Goal: Transaction & Acquisition: Register for event/course

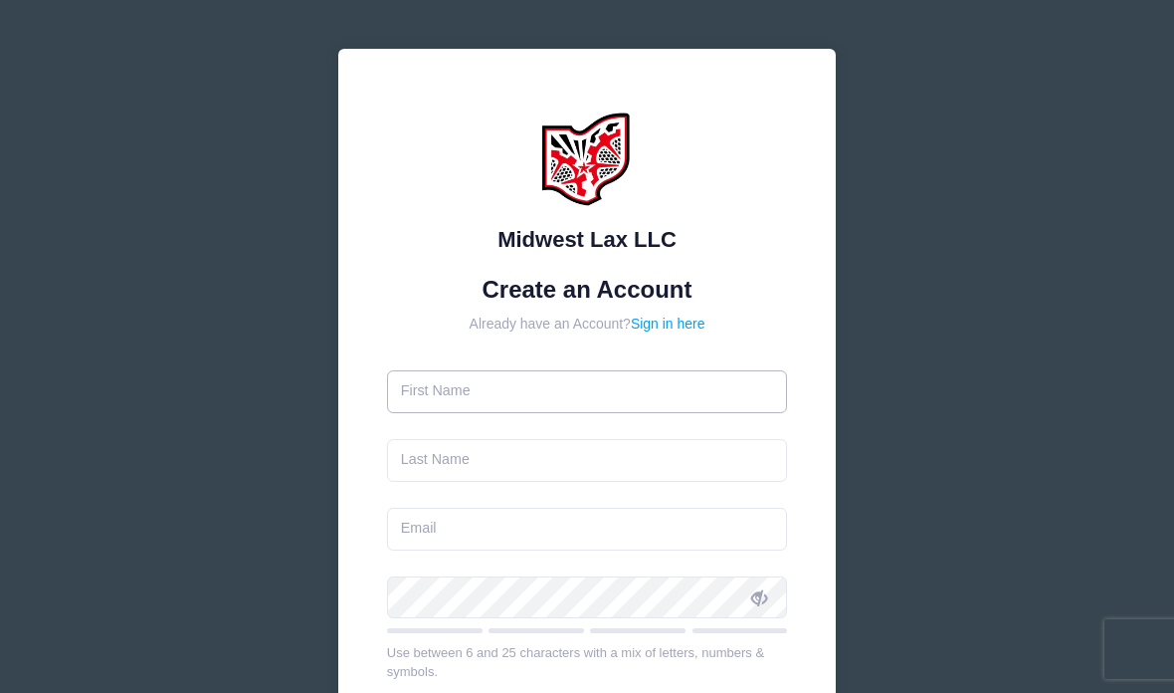
click at [623, 388] on input "text" at bounding box center [587, 391] width 401 height 43
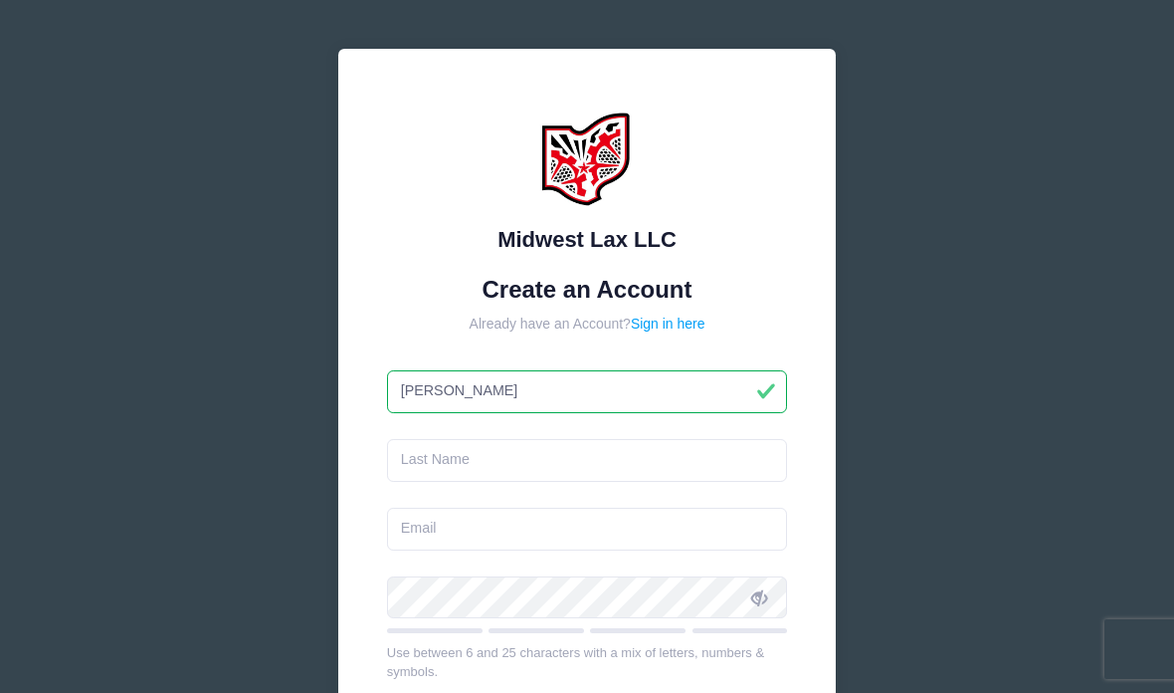
type input "Matt"
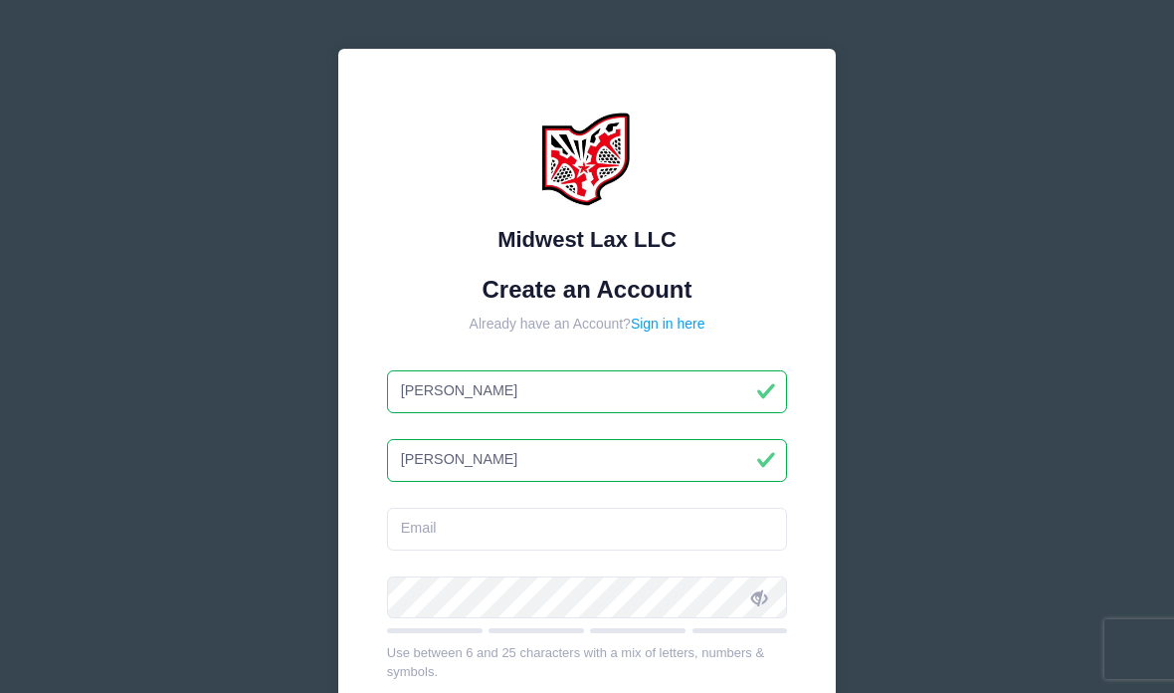
type input "[PERSON_NAME]"
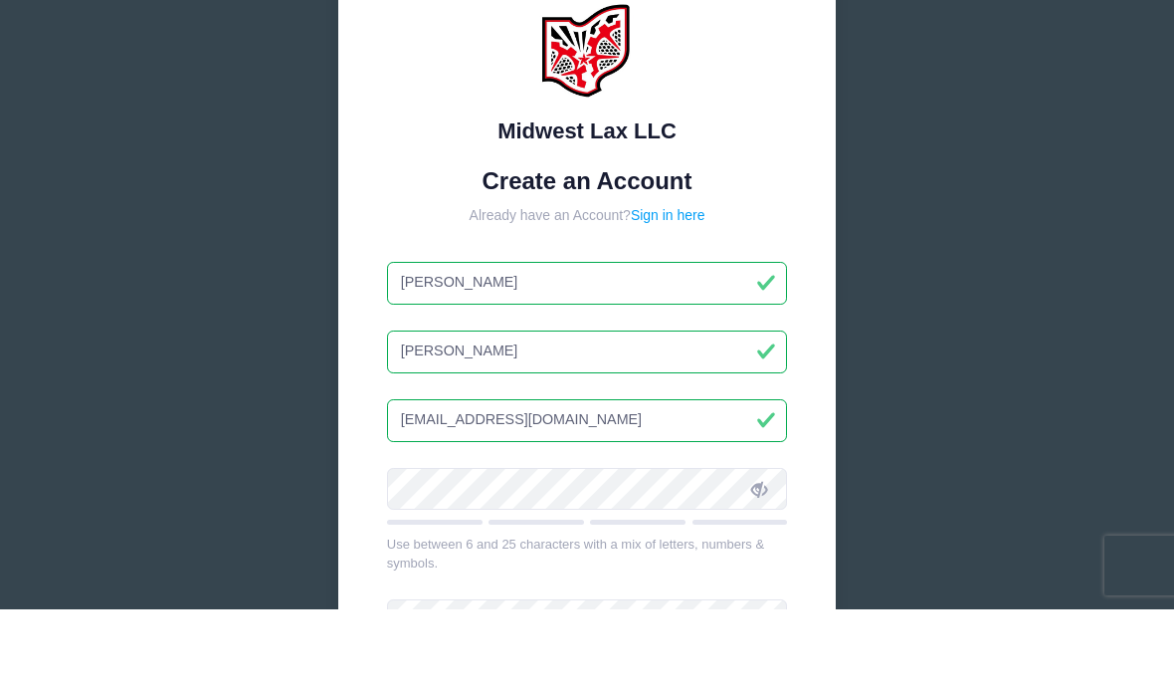
scroll to position [34, 0]
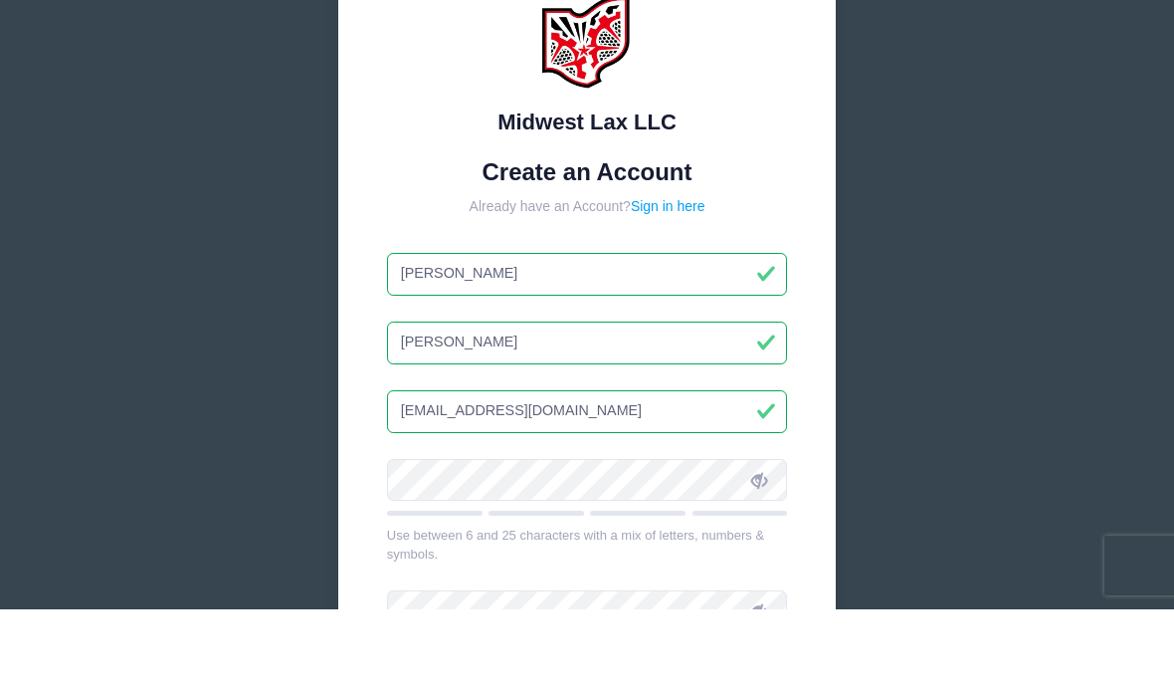
type input "mattdoubet@gmail.com"
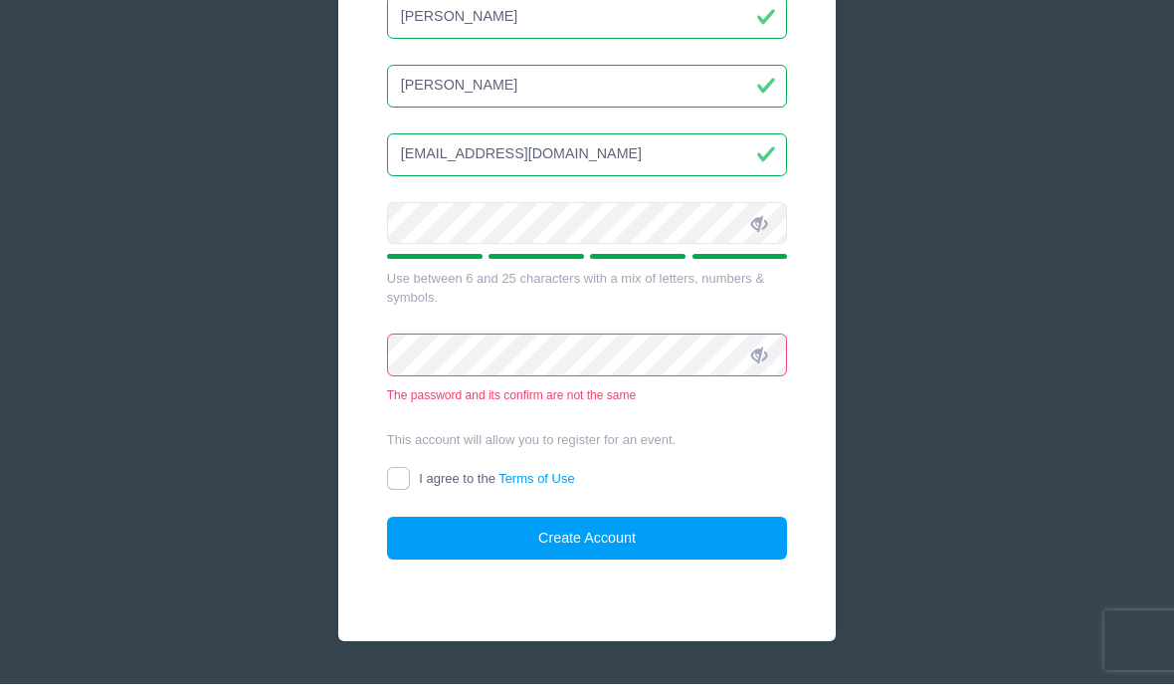
scroll to position [347, 0]
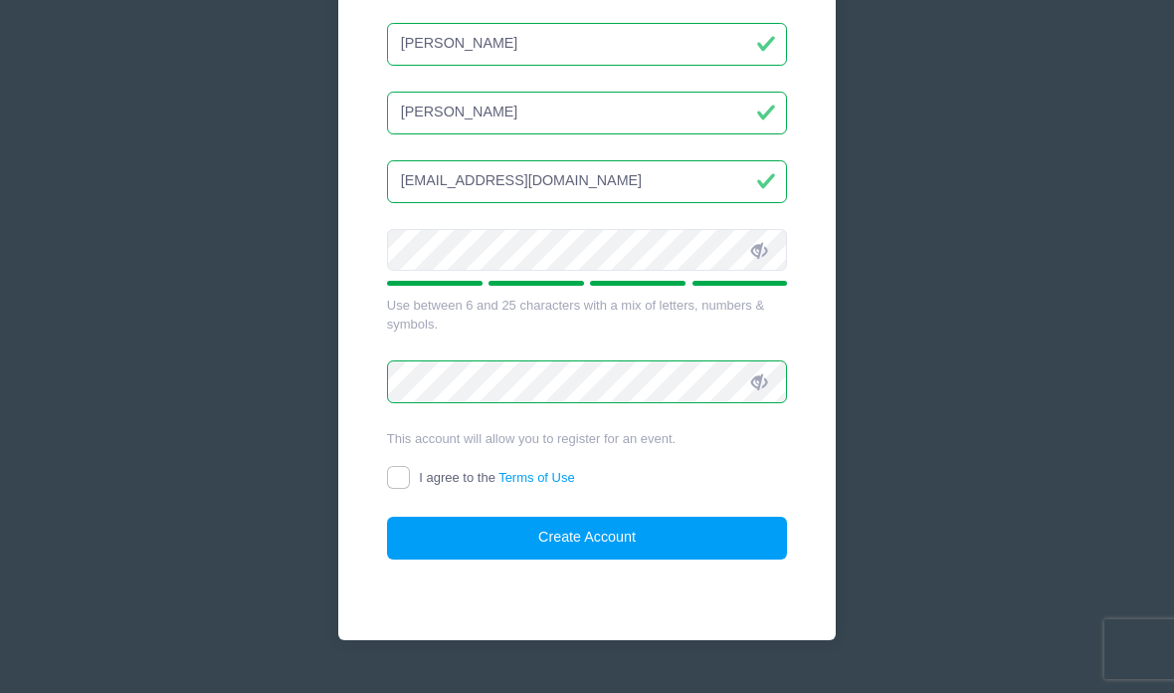
click at [401, 468] on input "I agree to the Terms of Use" at bounding box center [398, 477] width 23 height 23
checkbox input "true"
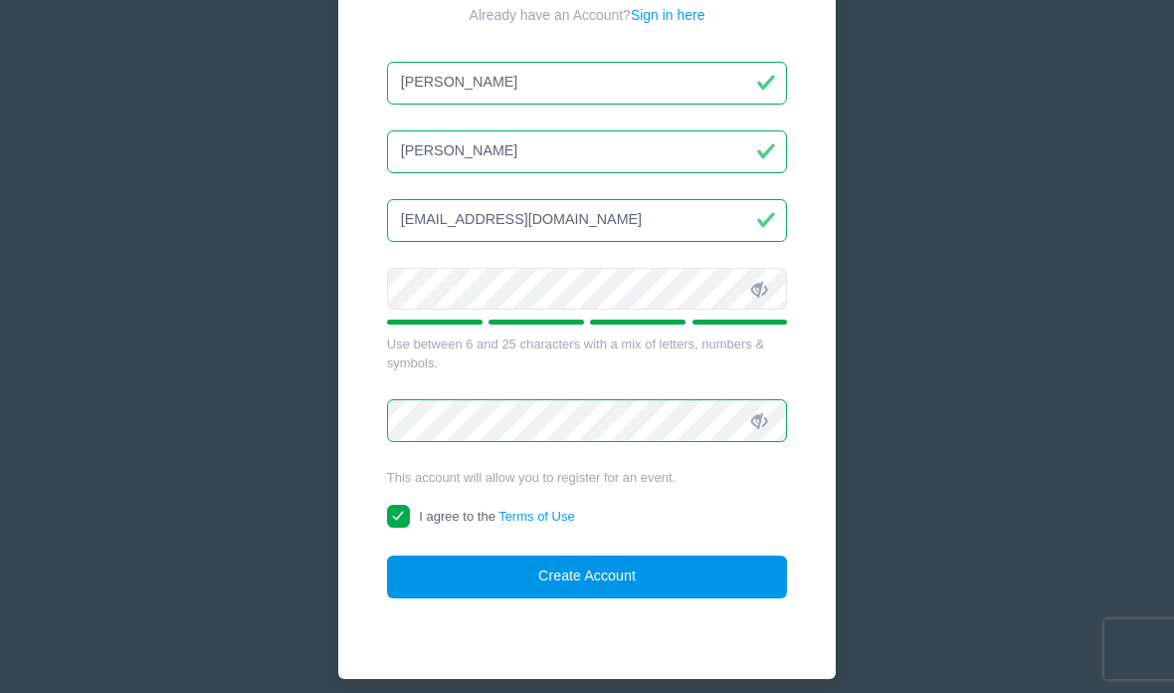
click at [591, 572] on button "Create Account" at bounding box center [587, 576] width 401 height 43
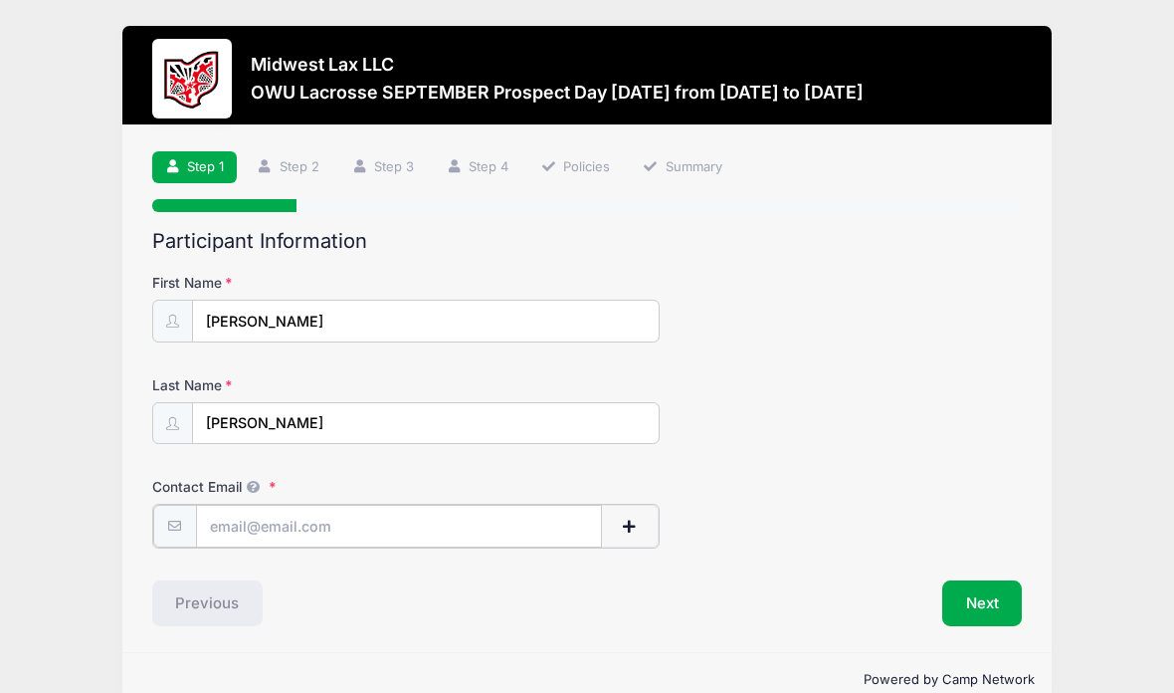
click at [414, 525] on input "Contact Email" at bounding box center [399, 525] width 406 height 43
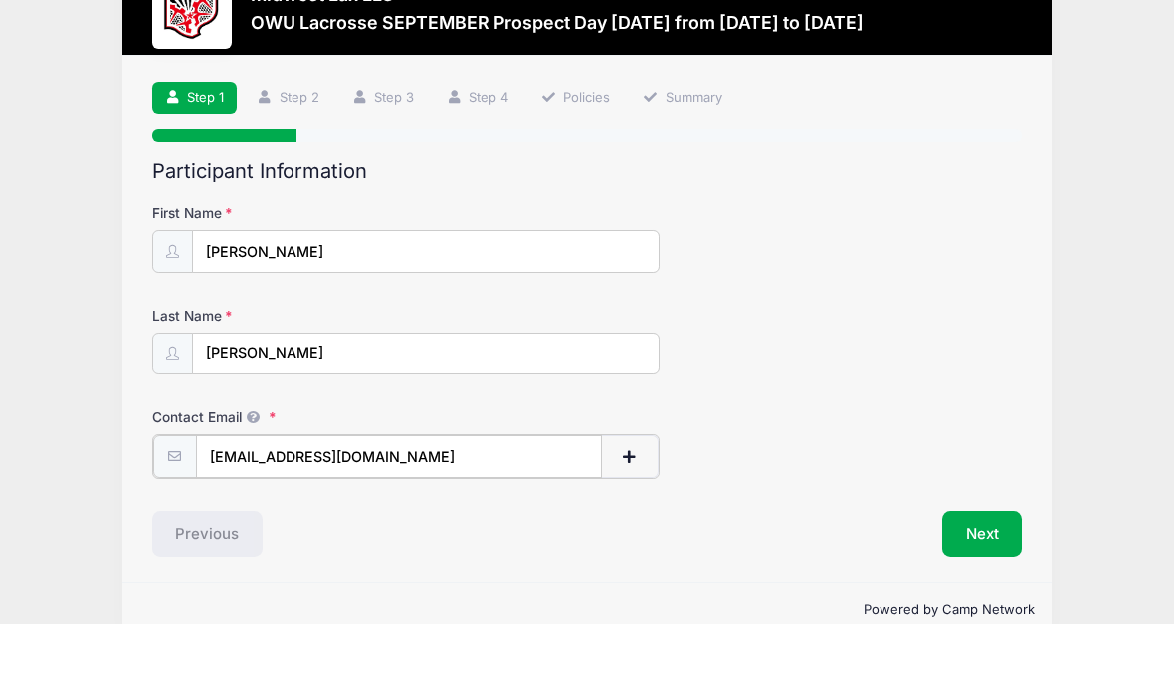
scroll to position [54, 0]
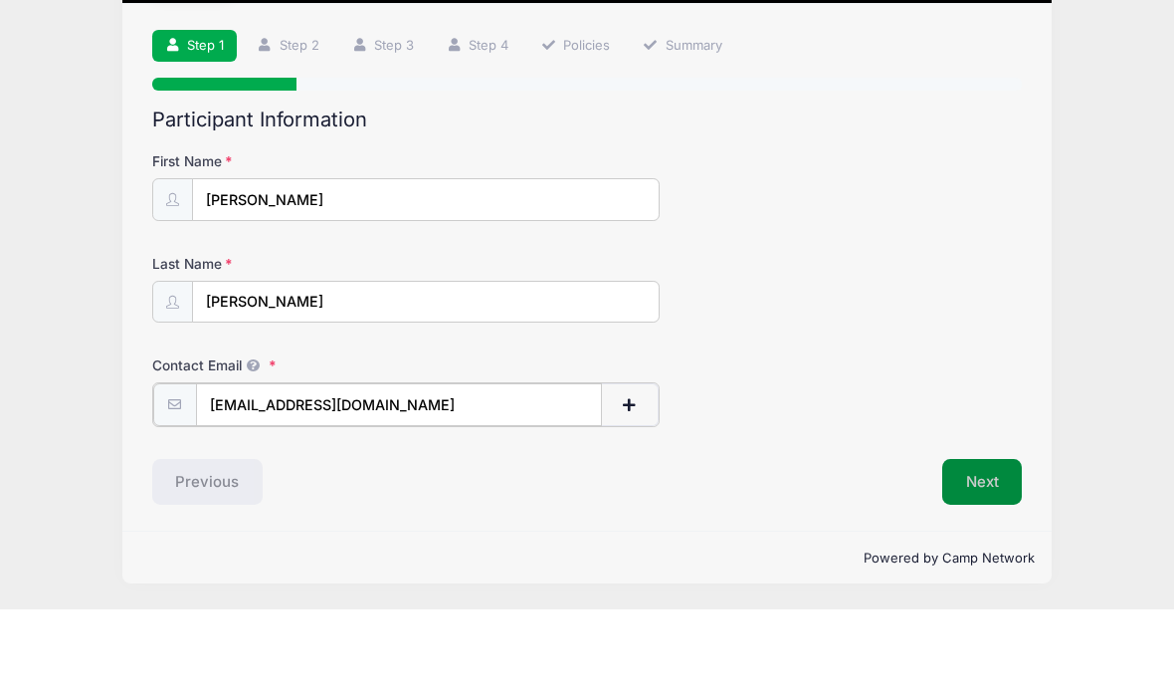
type input "[EMAIL_ADDRESS][DOMAIN_NAME]"
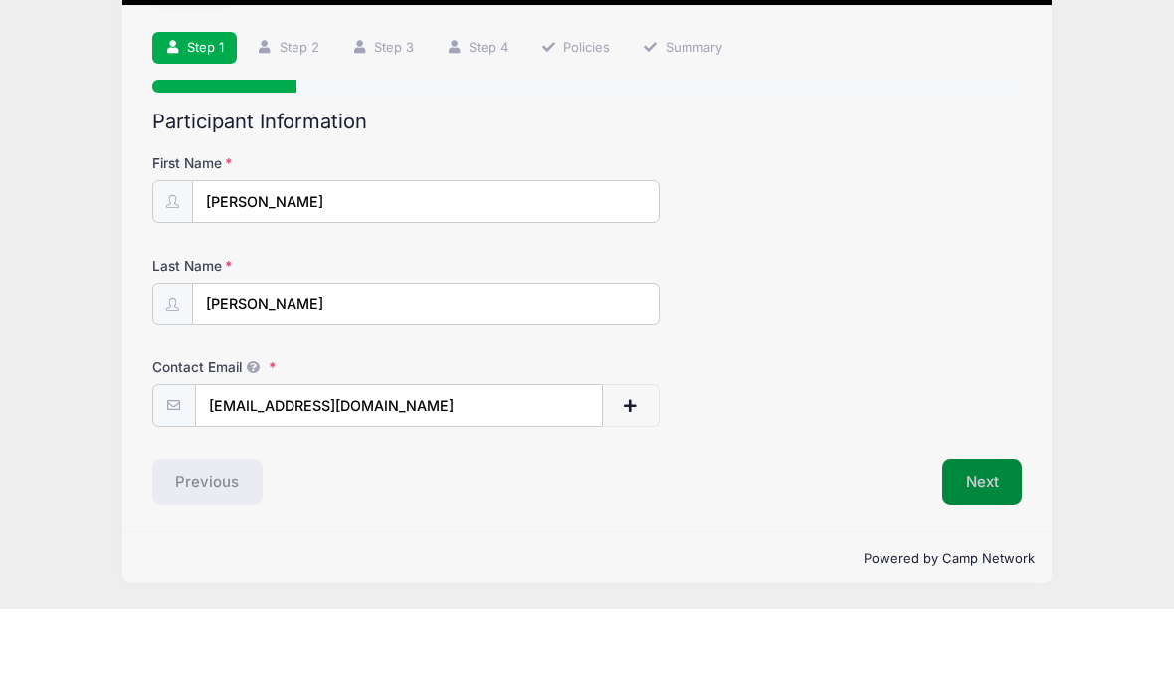
click at [993, 542] on button "Next" at bounding box center [982, 565] width 81 height 46
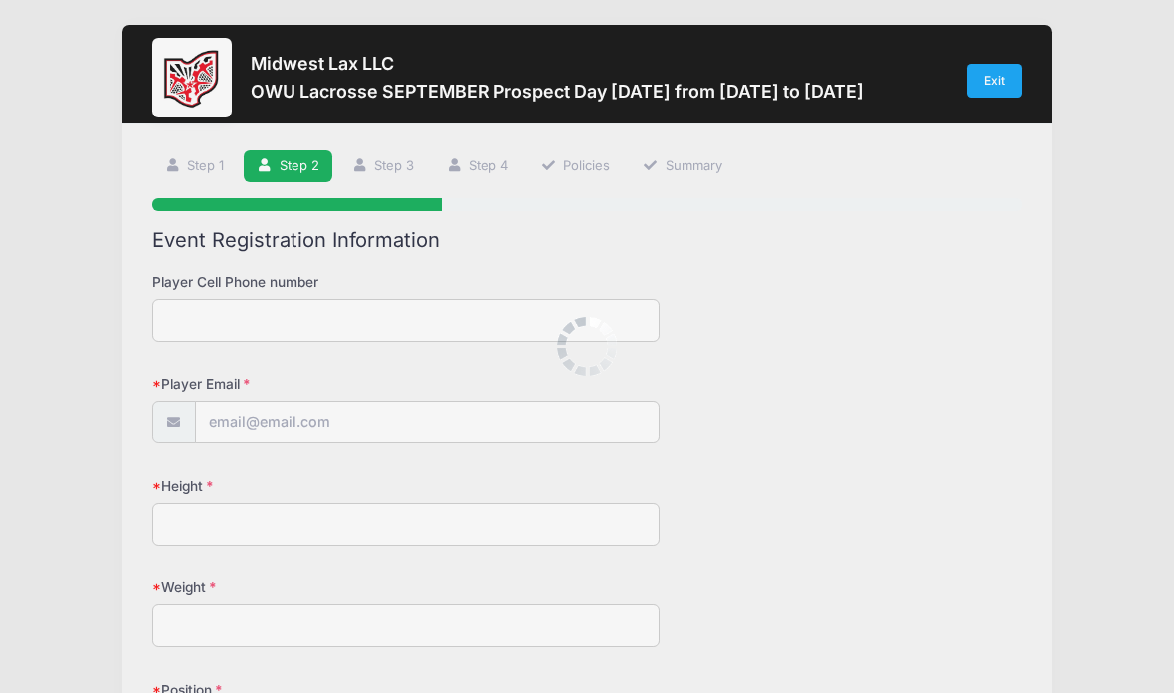
scroll to position [0, 0]
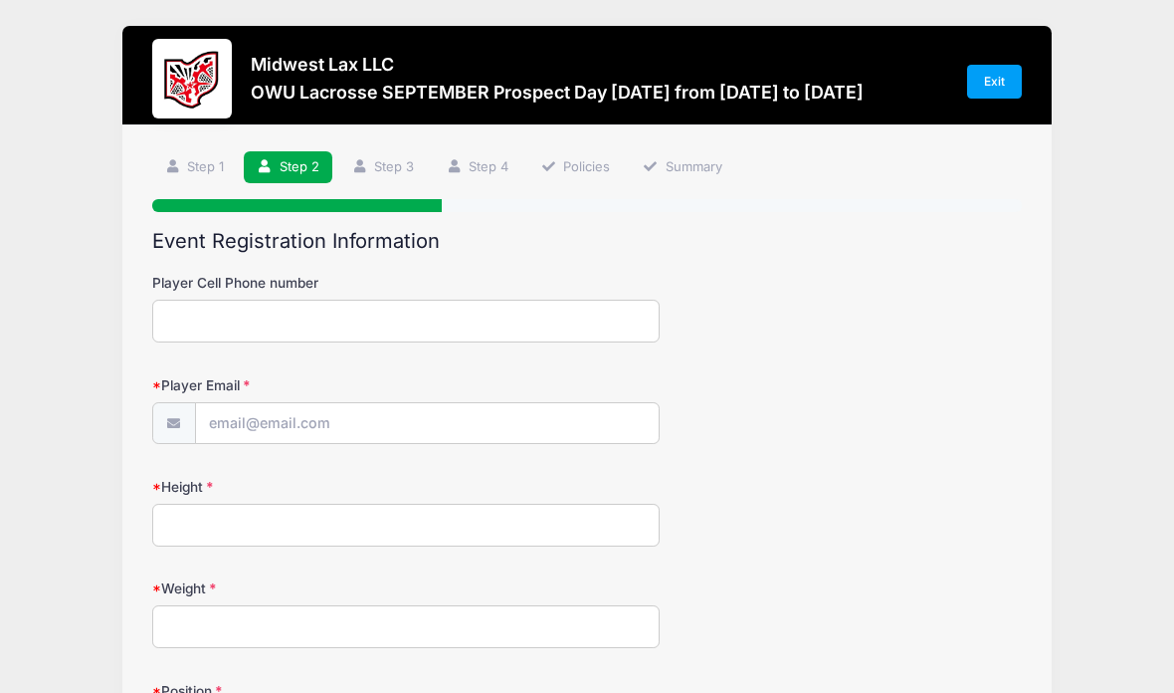
click at [524, 325] on input "Player Cell Phone number" at bounding box center [405, 321] width 507 height 43
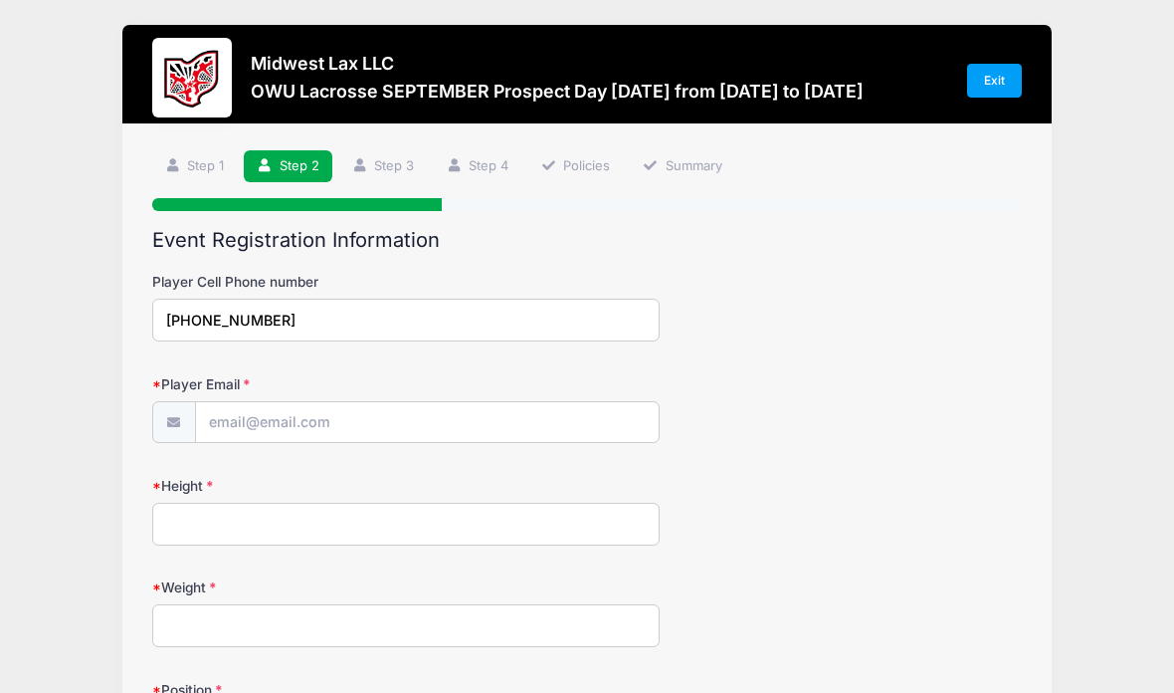
type input "513-431-8656"
click at [296, 421] on input "Player Email" at bounding box center [427, 423] width 463 height 43
type input "[EMAIL_ADDRESS][DOMAIN_NAME]"
type input "6"
type input "6'2"
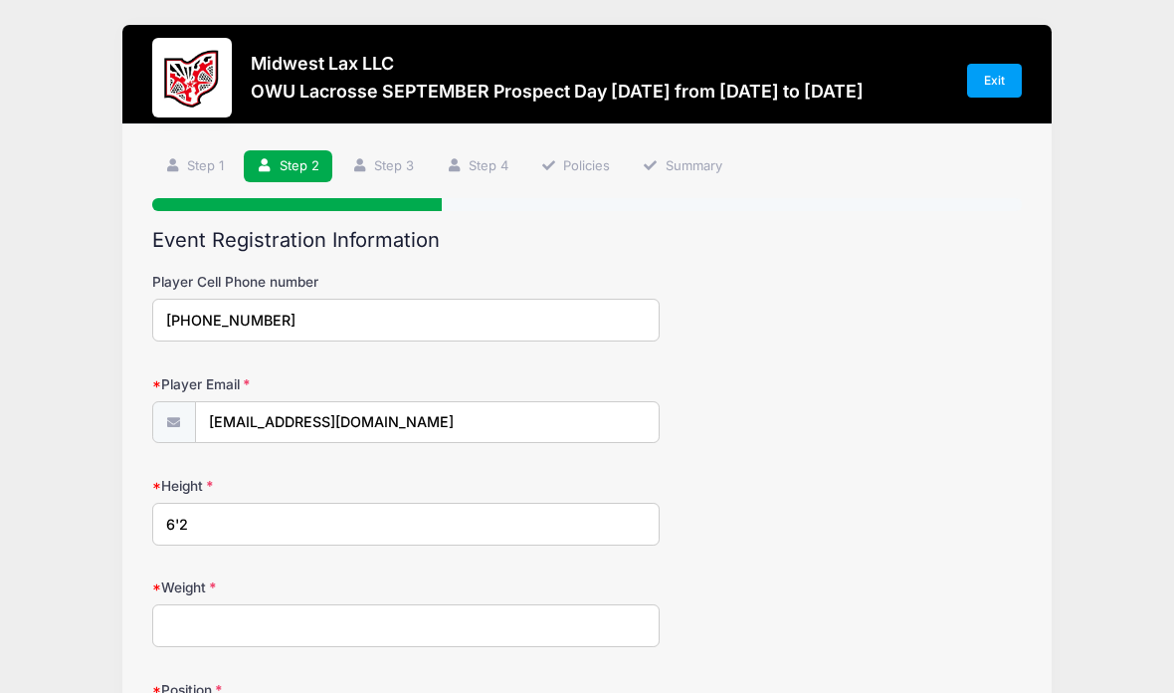
scroll to position [236, 0]
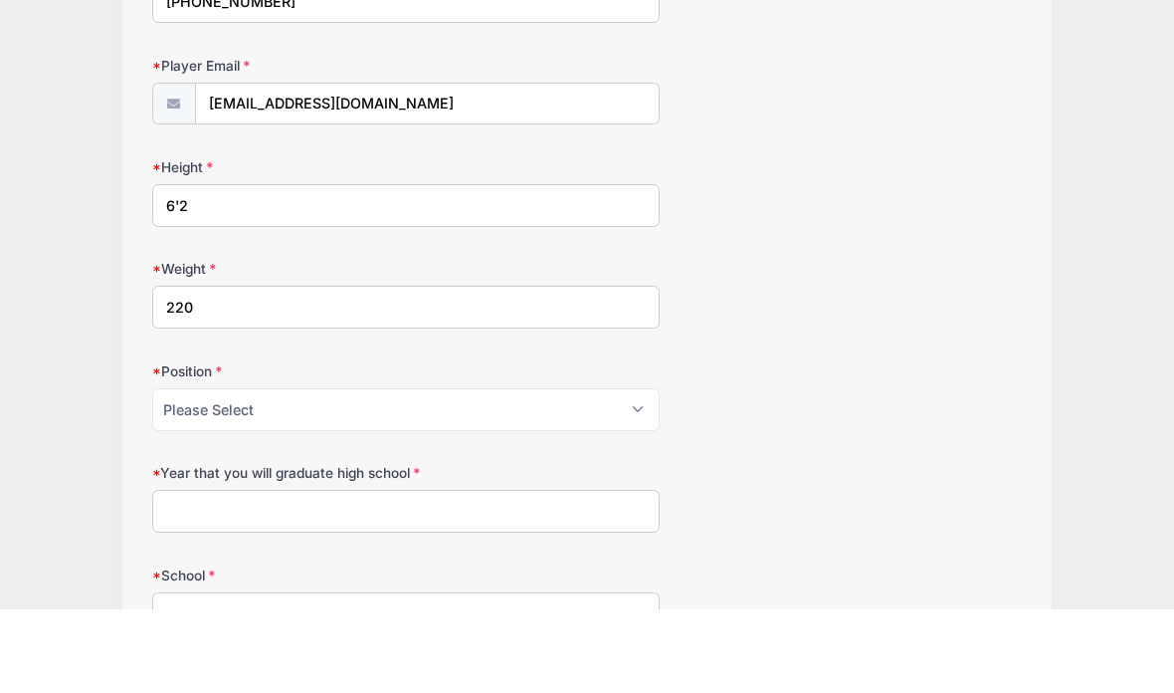
type input "220"
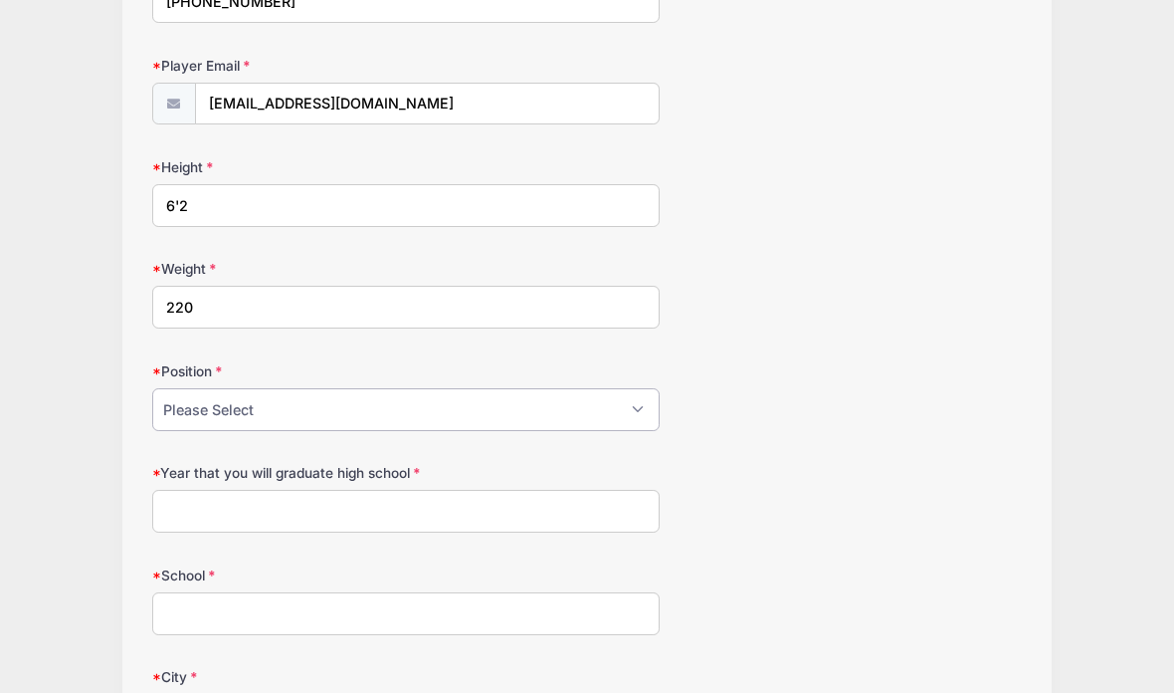
select select "Attack"
click at [544, 508] on input "Year that you will graduate high school" at bounding box center [405, 509] width 507 height 43
type input "2027"
type input "Archbishop Moeller"
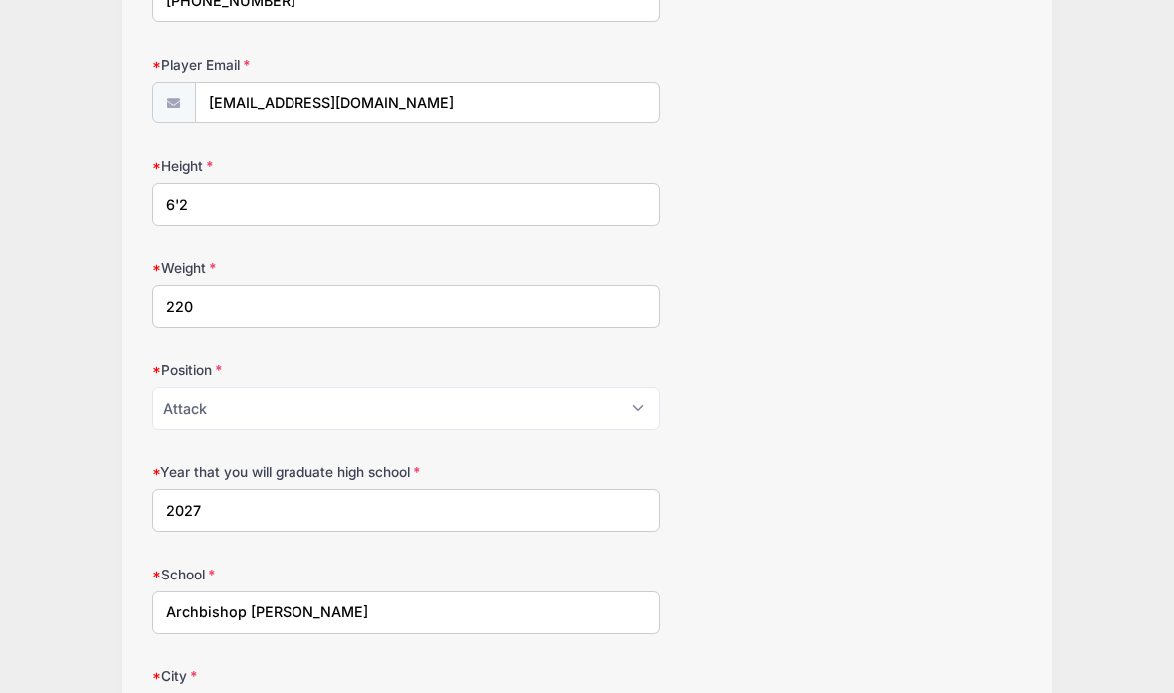
scroll to position [601, 0]
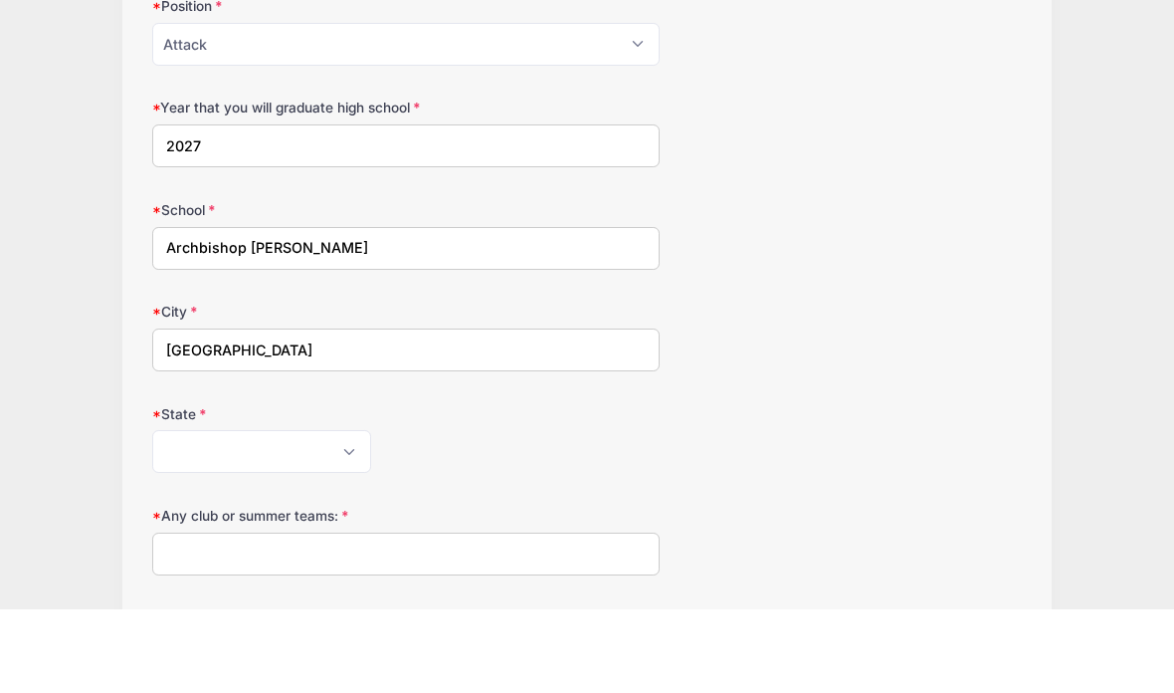
type input "Cincinnati"
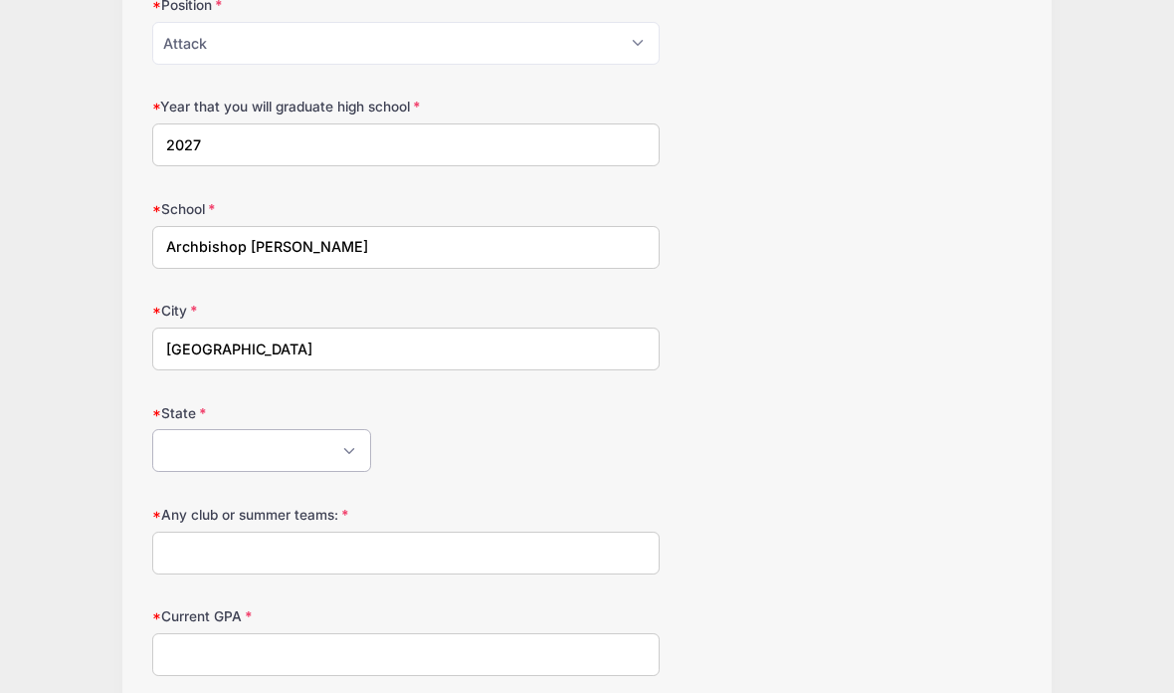
select select "OH"
click at [408, 539] on input "Any club or summer teams:" at bounding box center [405, 552] width 507 height 43
type input "S"
type input "Southern Ohio United Lacrosse (S.O.U.L.)"
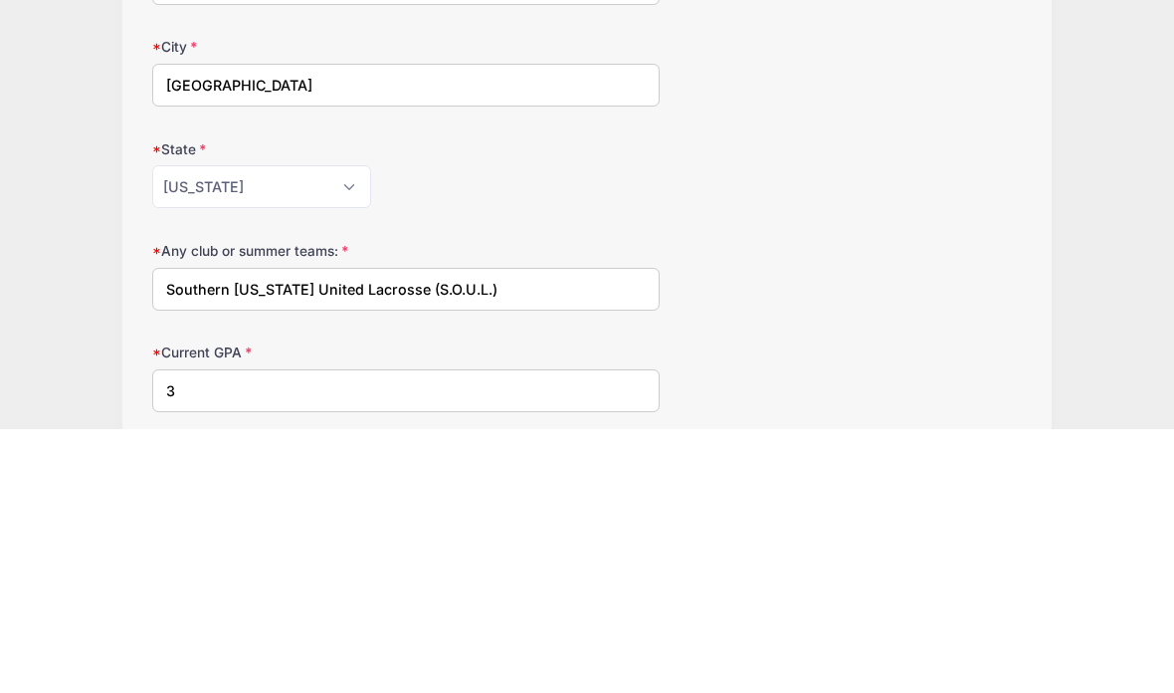
scroll to position [945, 0]
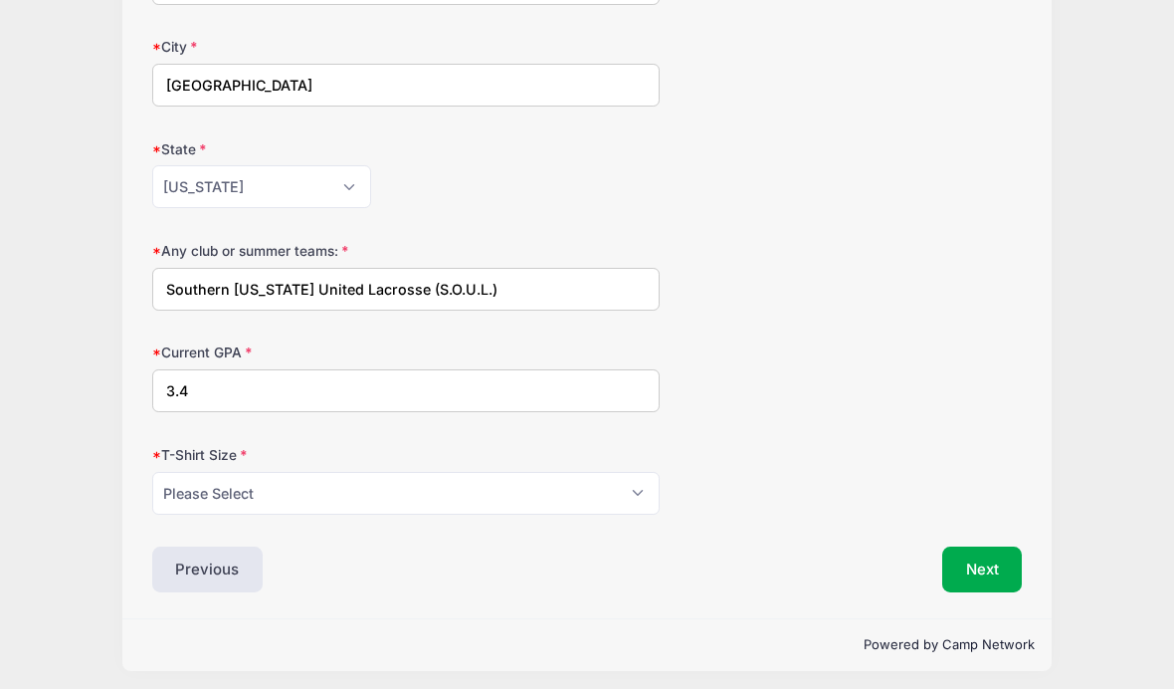
type input "3.4"
click at [601, 484] on select "Please Select Youth Small Youth Medium Youth Large Youth XLarge Adult Small Adu…" at bounding box center [405, 497] width 507 height 43
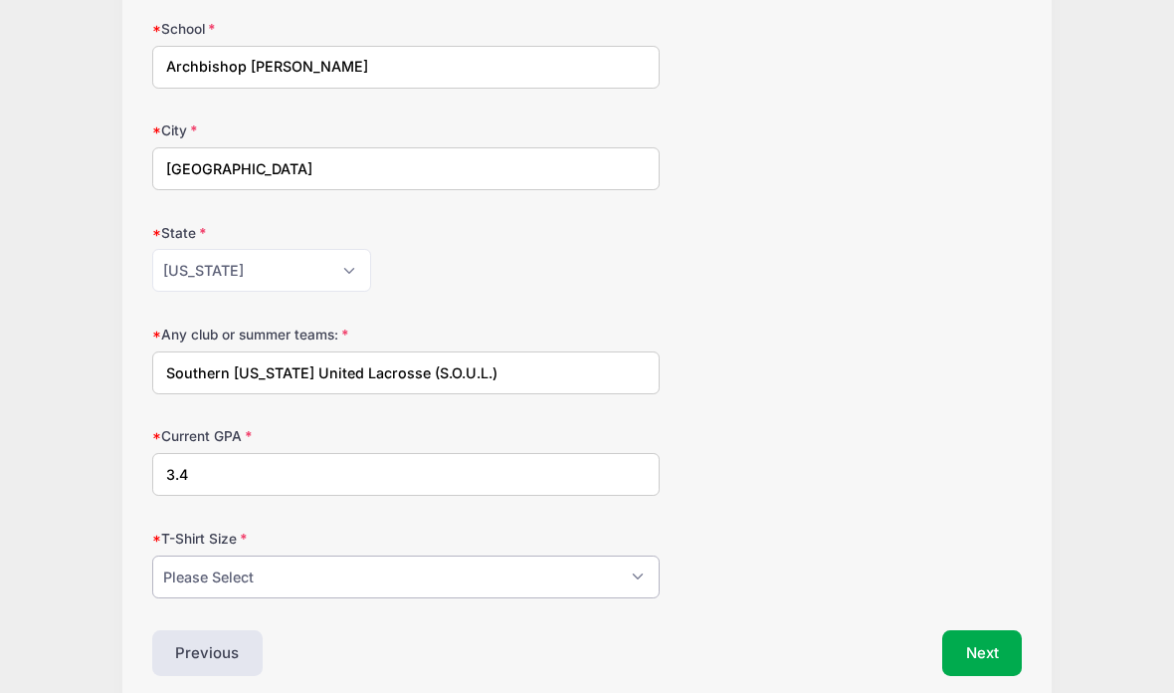
select select "Adult XXL"
click at [441, 659] on div "Previous" at bounding box center [364, 653] width 445 height 46
click at [975, 642] on button "Next" at bounding box center [982, 653] width 81 height 46
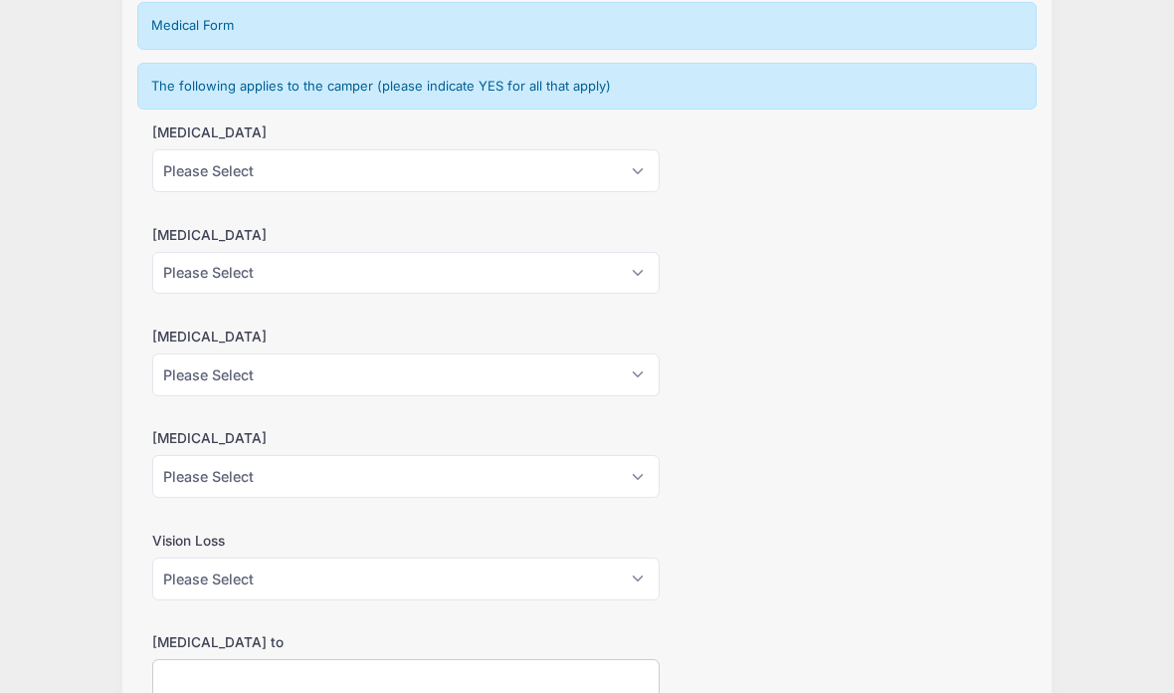
scroll to position [259, 0]
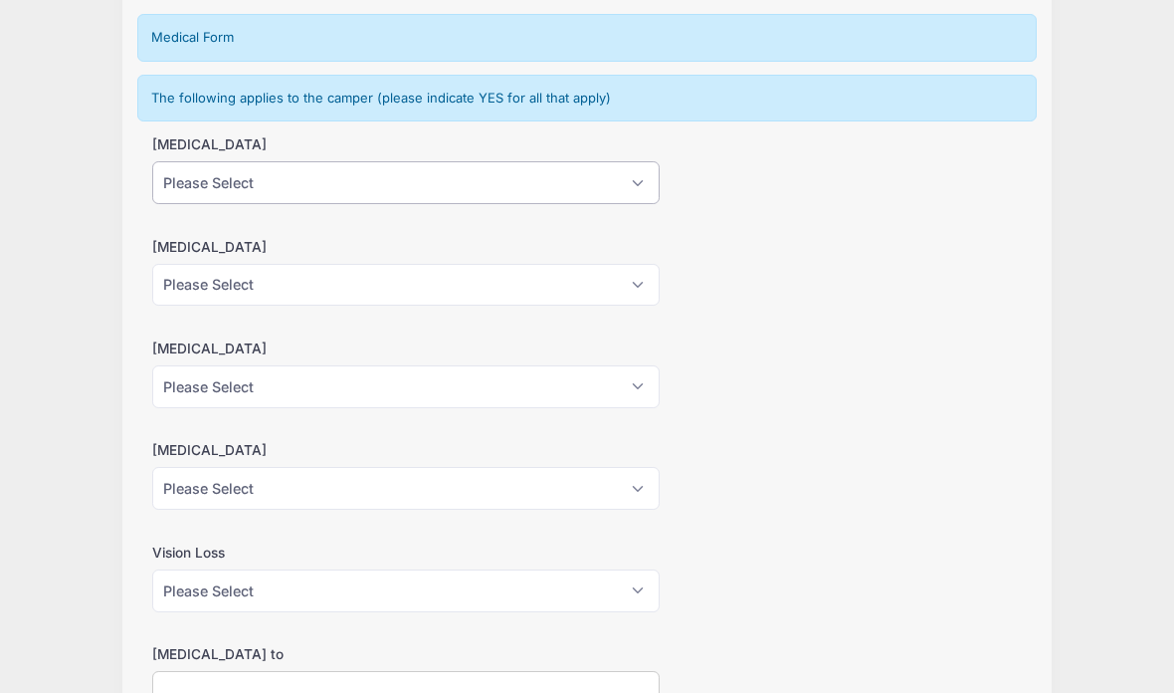
click at [633, 169] on select "Please Select Yes No" at bounding box center [405, 182] width 507 height 43
select select "No"
click at [652, 275] on select "Please Select Yes No" at bounding box center [405, 285] width 507 height 43
select select "No"
click at [602, 389] on select "Please Select Yes No" at bounding box center [405, 386] width 507 height 43
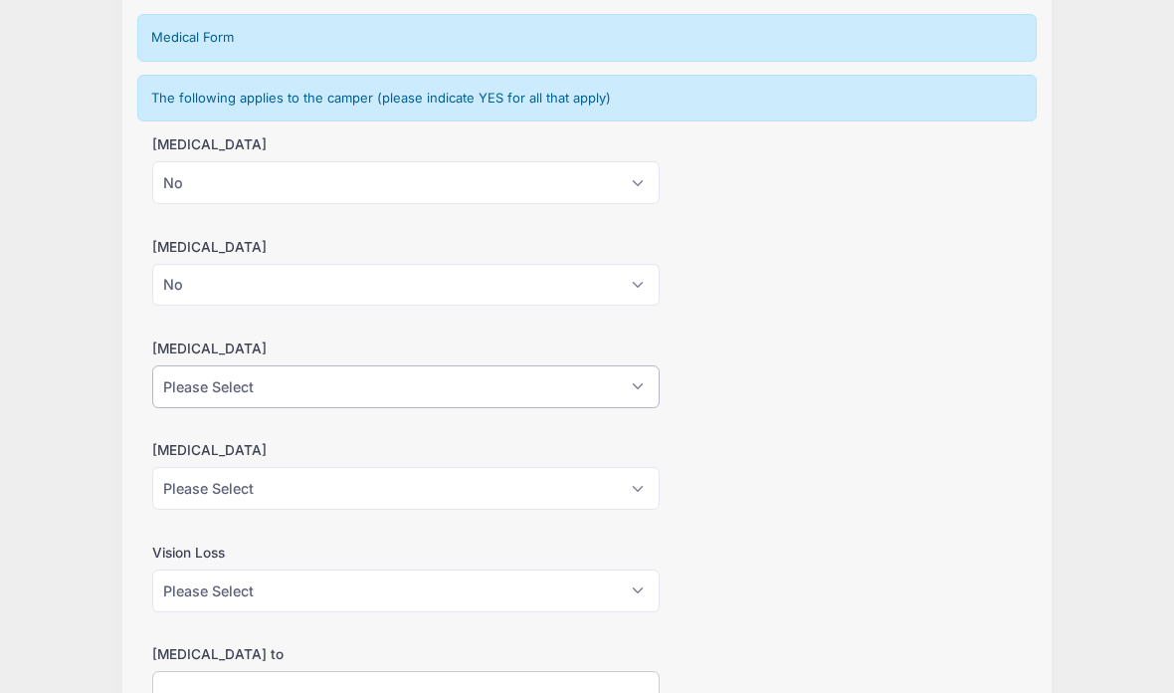
select select "No"
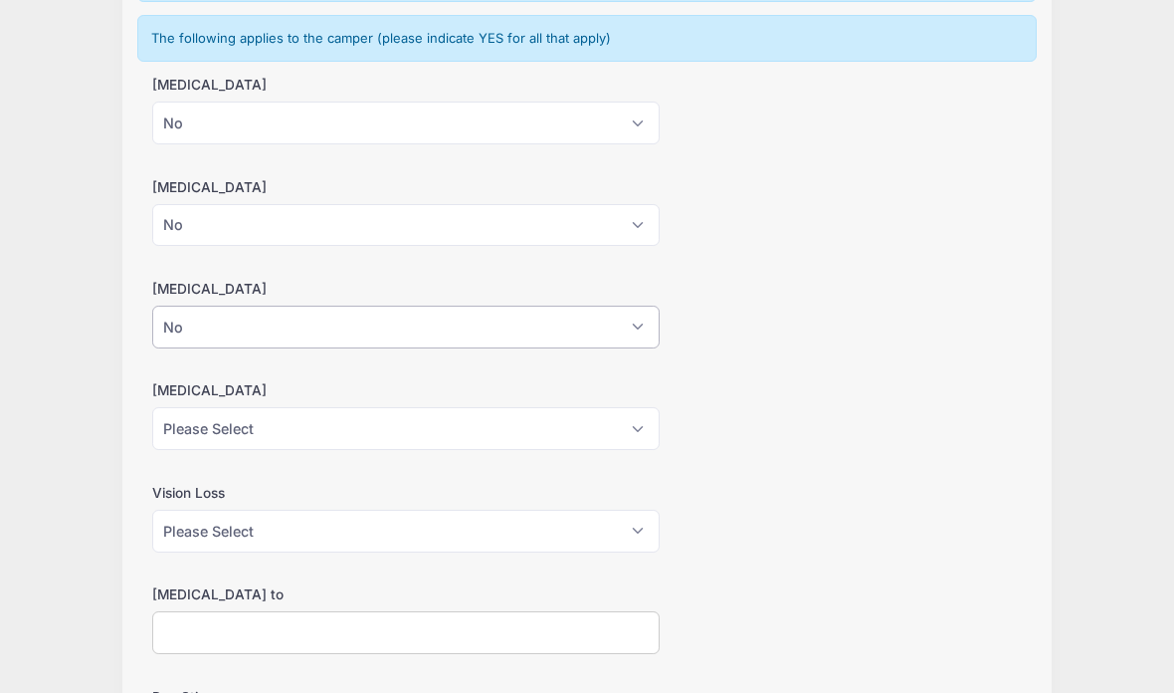
scroll to position [316, 0]
click at [605, 422] on select "Please Select Yes No" at bounding box center [405, 430] width 507 height 43
select select "No"
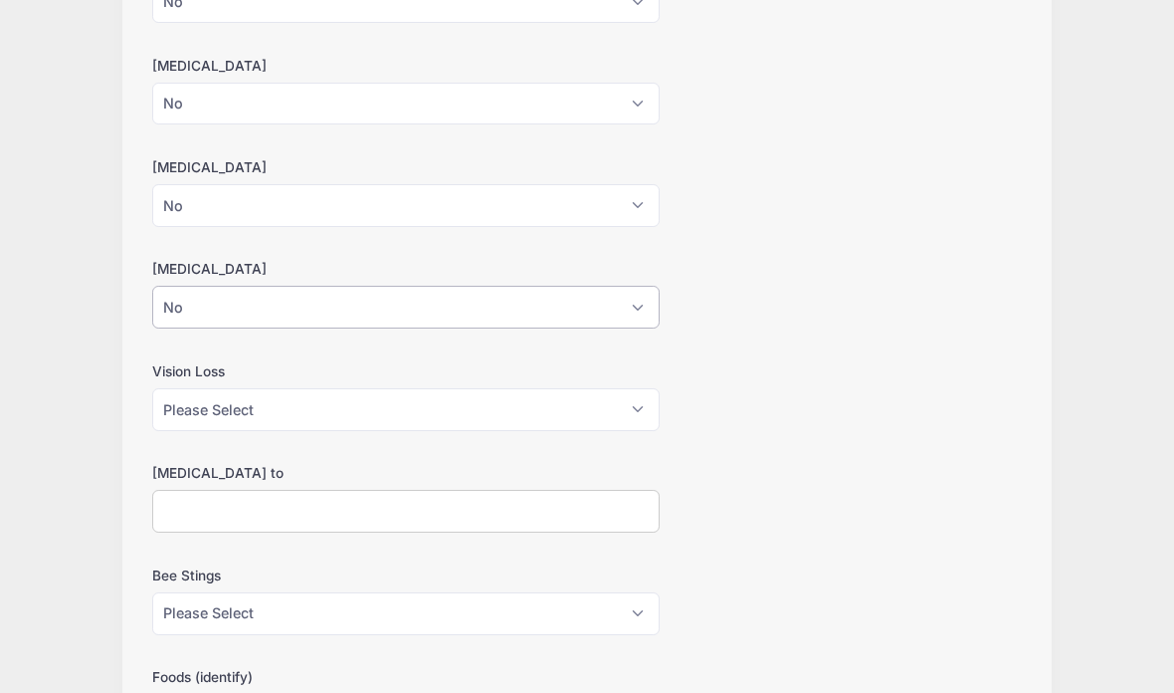
scroll to position [440, 0]
click at [633, 405] on select "Please Select Yes No" at bounding box center [405, 409] width 507 height 43
select select "No"
click at [556, 502] on input "Allergies to" at bounding box center [405, 511] width 507 height 43
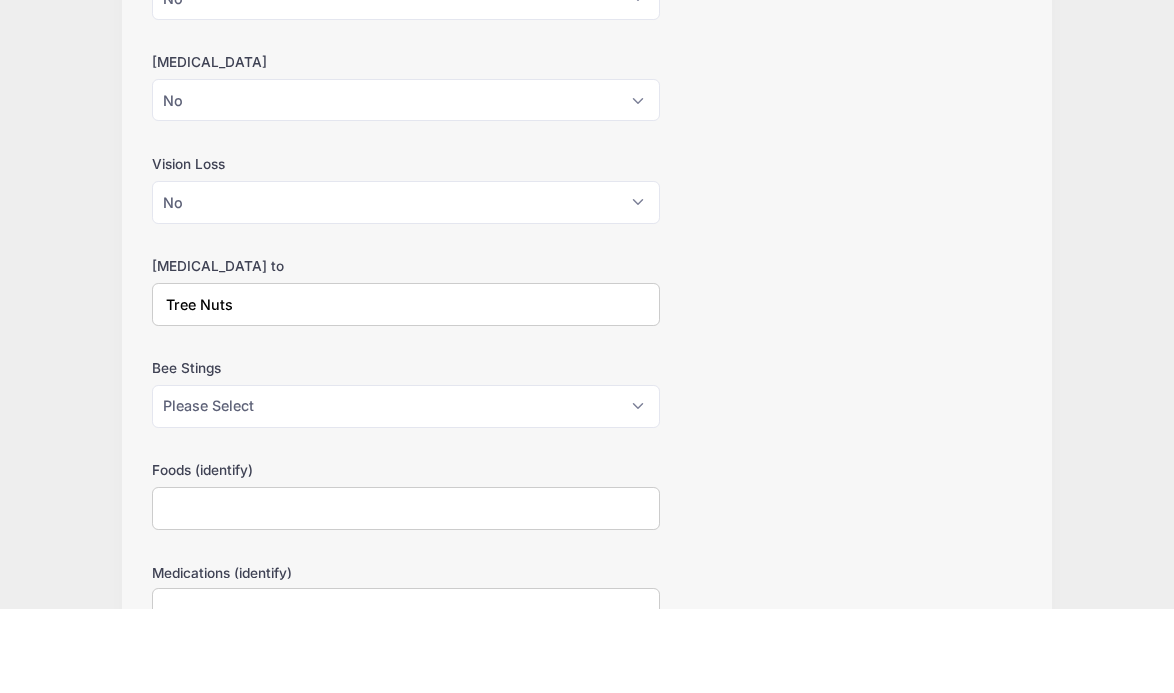
scroll to position [565, 0]
type input "Tree Nuts"
click at [642, 467] on select "Please Select Yes No" at bounding box center [405, 488] width 507 height 43
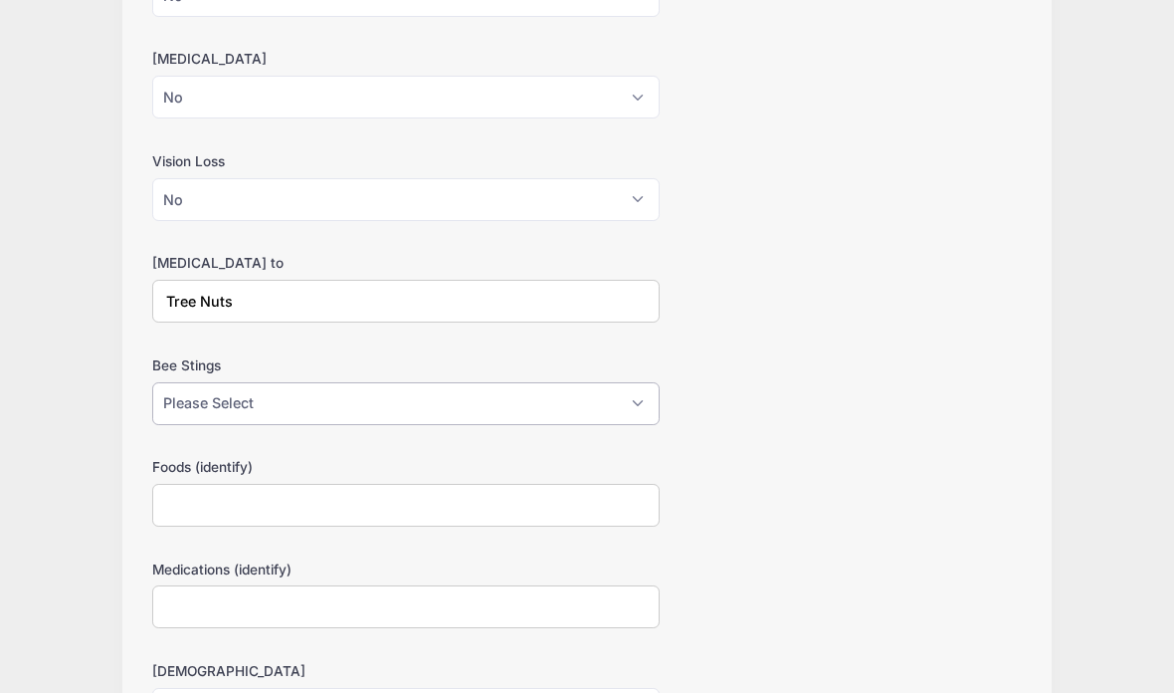
select select "No"
click at [447, 503] on input "Foods (identify)" at bounding box center [405, 505] width 507 height 43
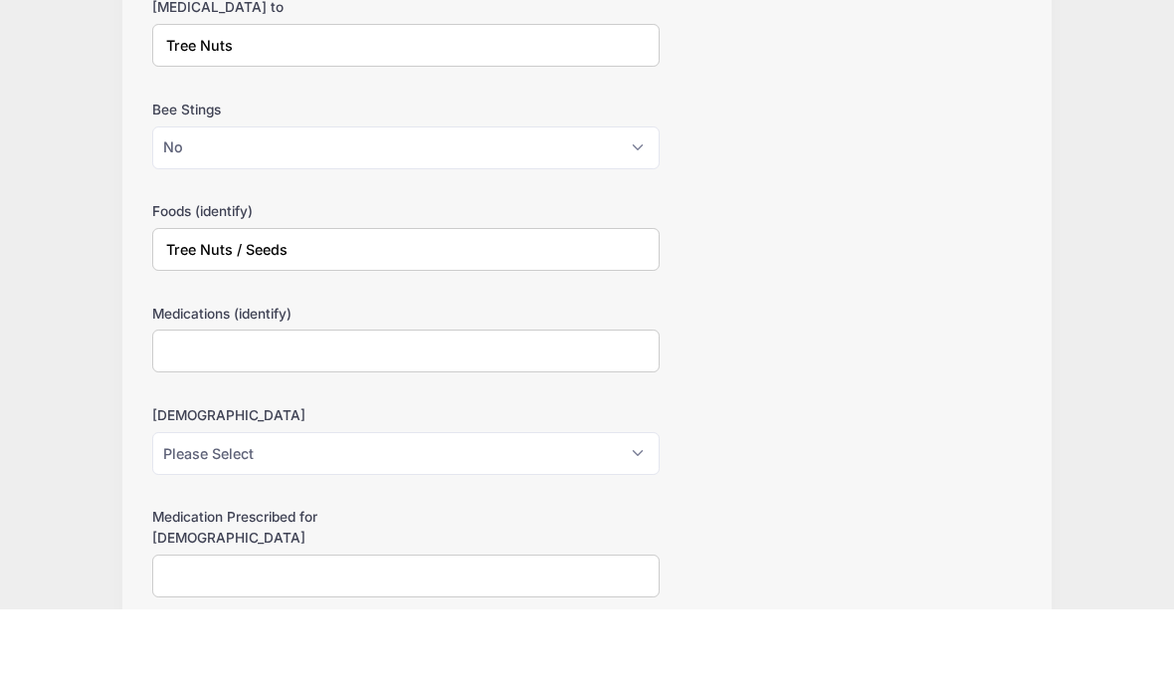
type input "Tree Nuts / Seeds"
click at [625, 515] on select "Please Select Yes No" at bounding box center [405, 536] width 507 height 43
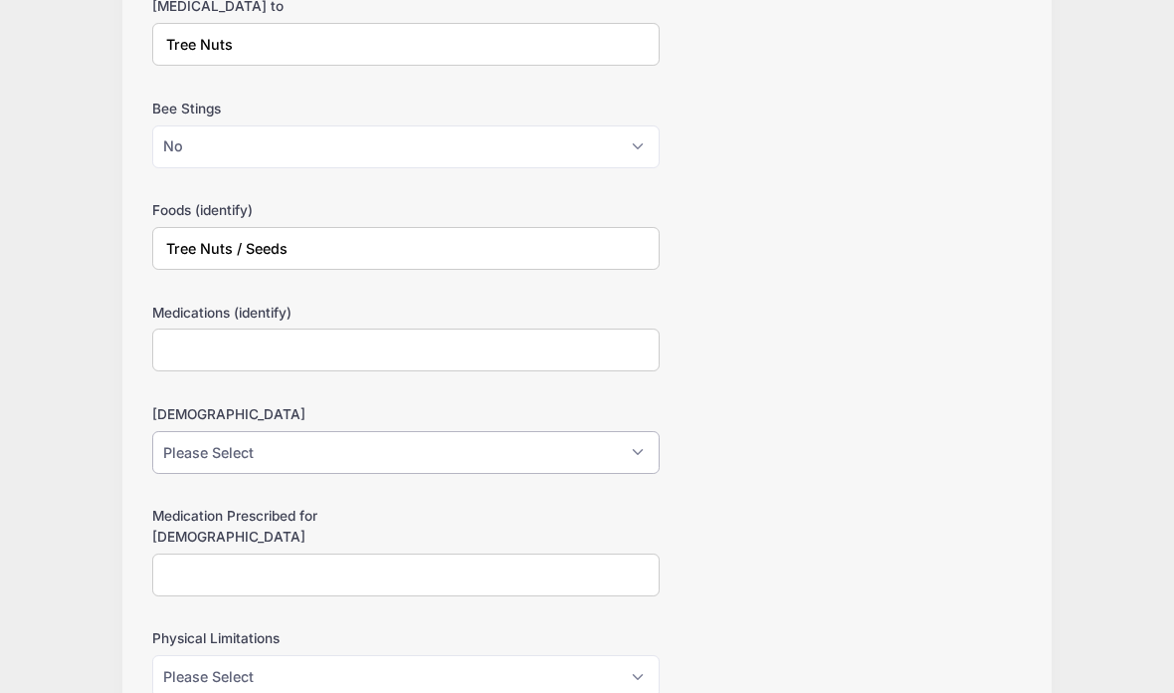
select select "Yes"
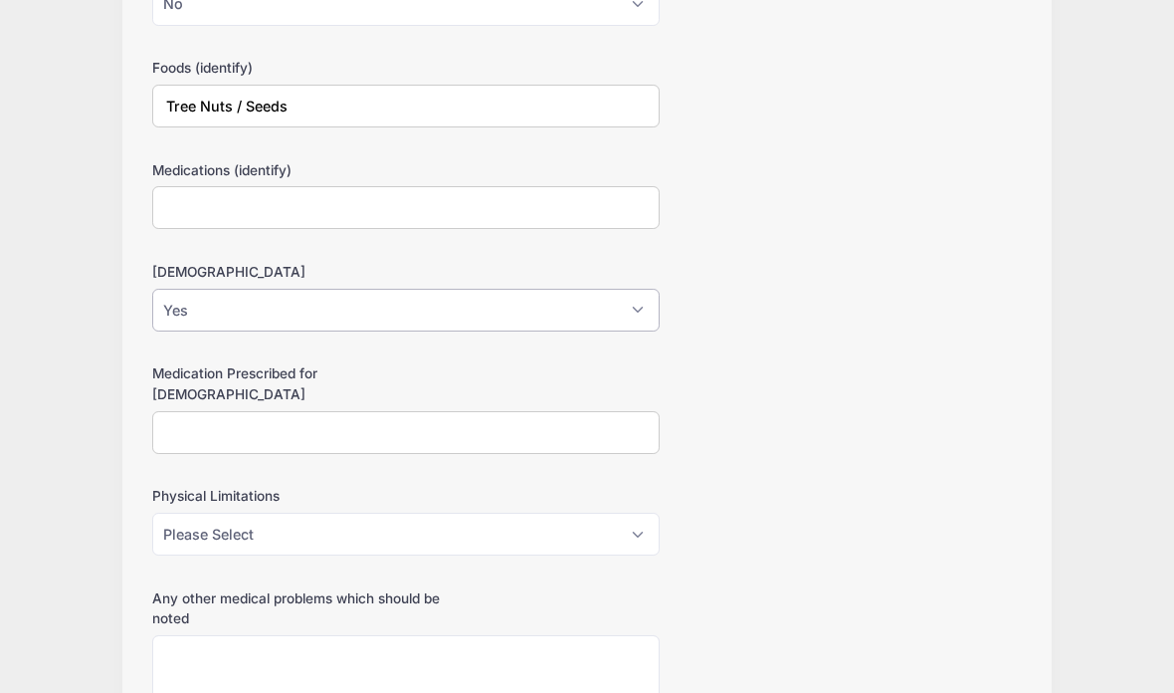
scroll to position [1053, 0]
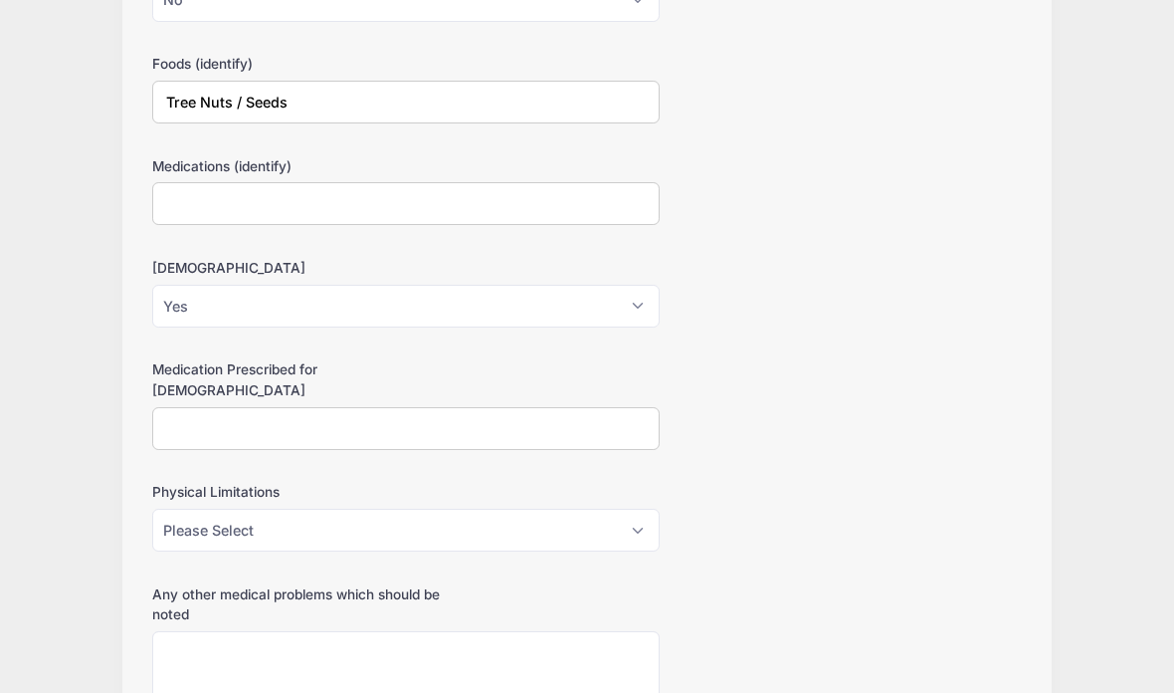
click at [591, 411] on input "Medication Prescribed for Asthma" at bounding box center [405, 428] width 507 height 43
click at [614, 508] on select "Please Select Yes No" at bounding box center [405, 529] width 507 height 43
select select "No"
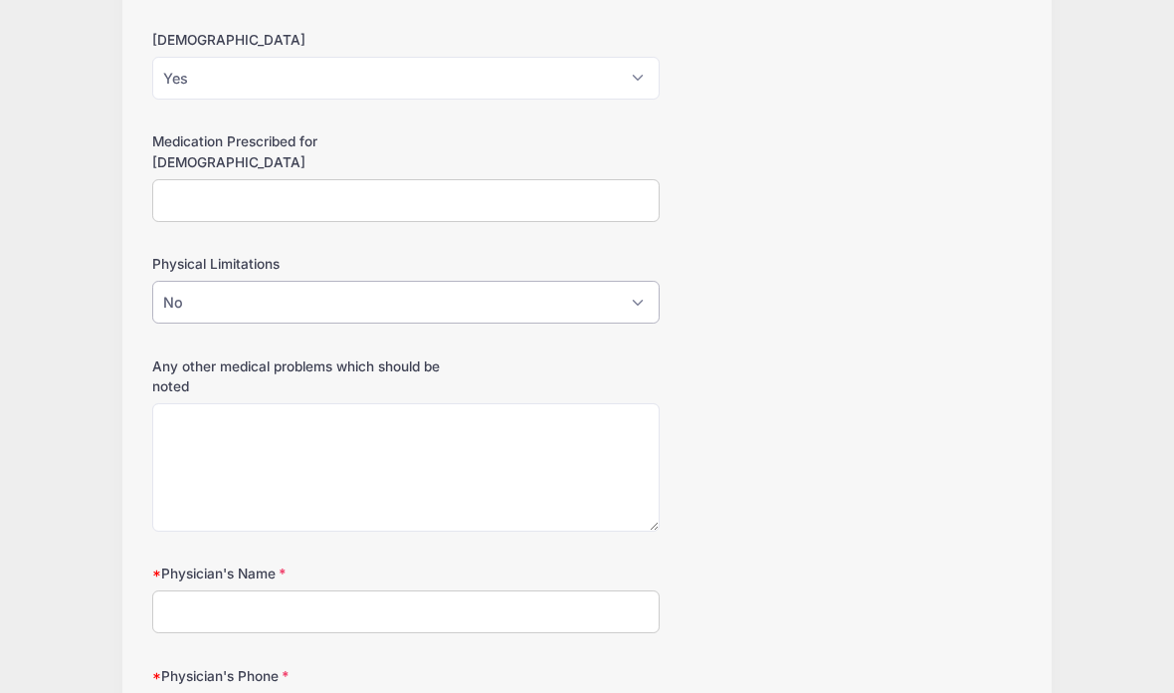
scroll to position [1295, 0]
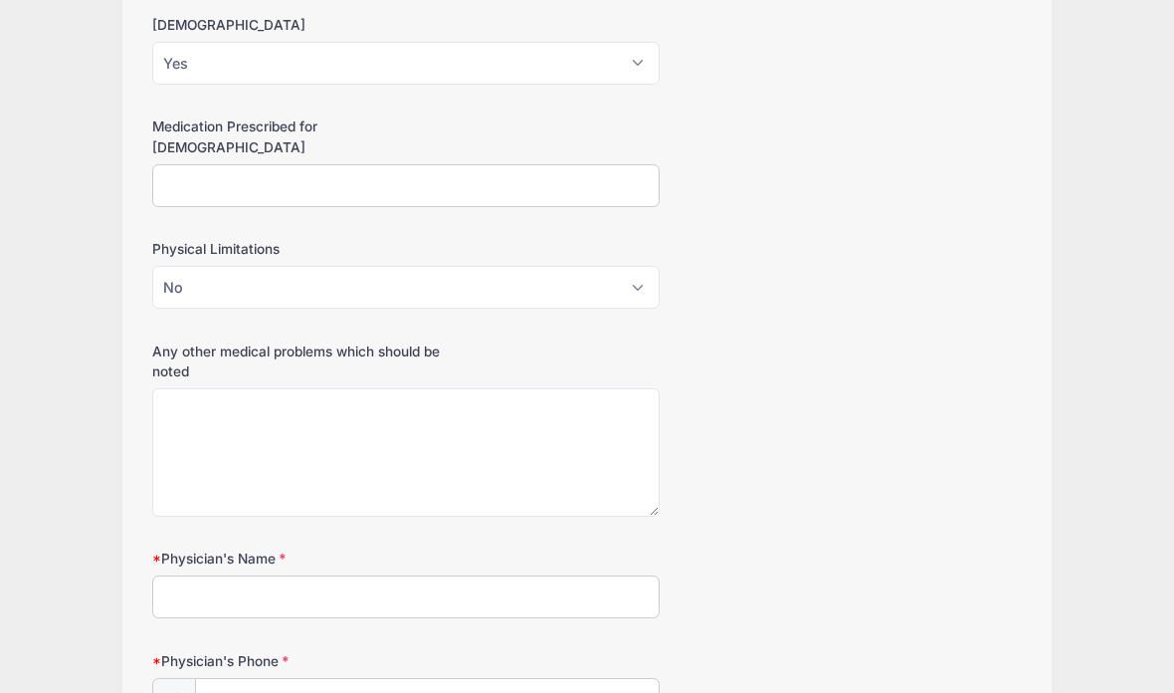
click at [582, 576] on input "Physician's Name" at bounding box center [405, 597] width 507 height 43
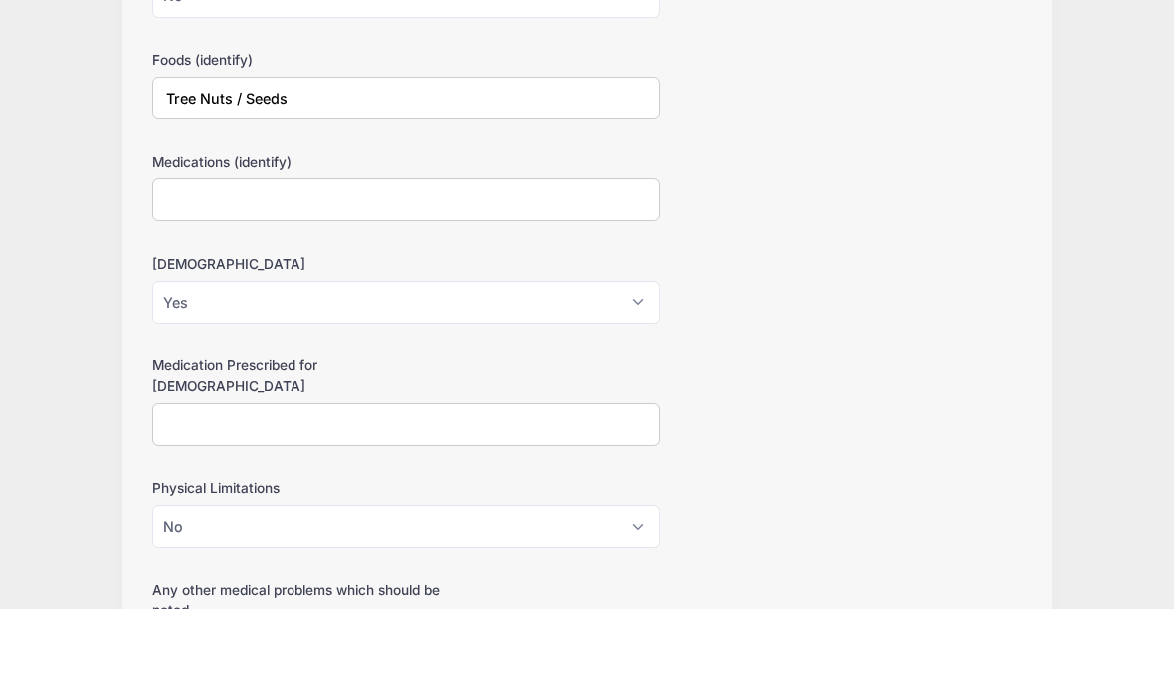
scroll to position [975, 0]
type input "Jeffrey Heaton"
click at [575, 485] on input "Medication Prescribed for Asthma" at bounding box center [405, 506] width 507 height 43
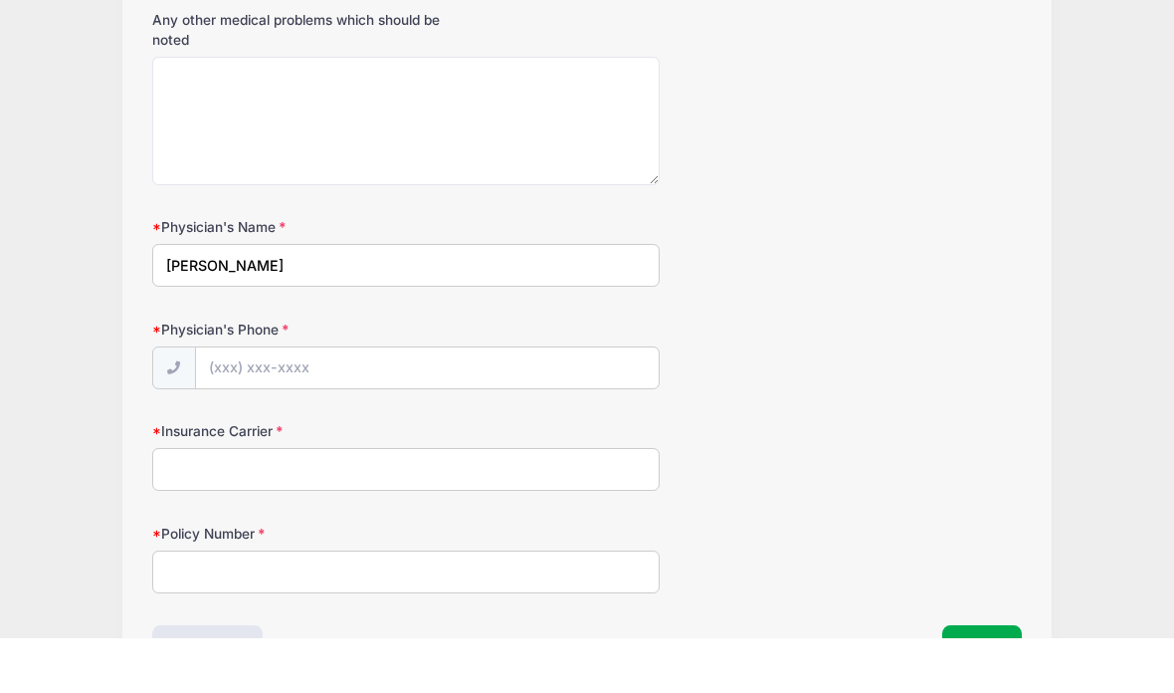
scroll to position [1574, 0]
type input "budesonide & formoterol"
click at [540, 400] on input "Physician's Phone" at bounding box center [427, 421] width 463 height 43
type input "United Healthcare"
type input "991288971"
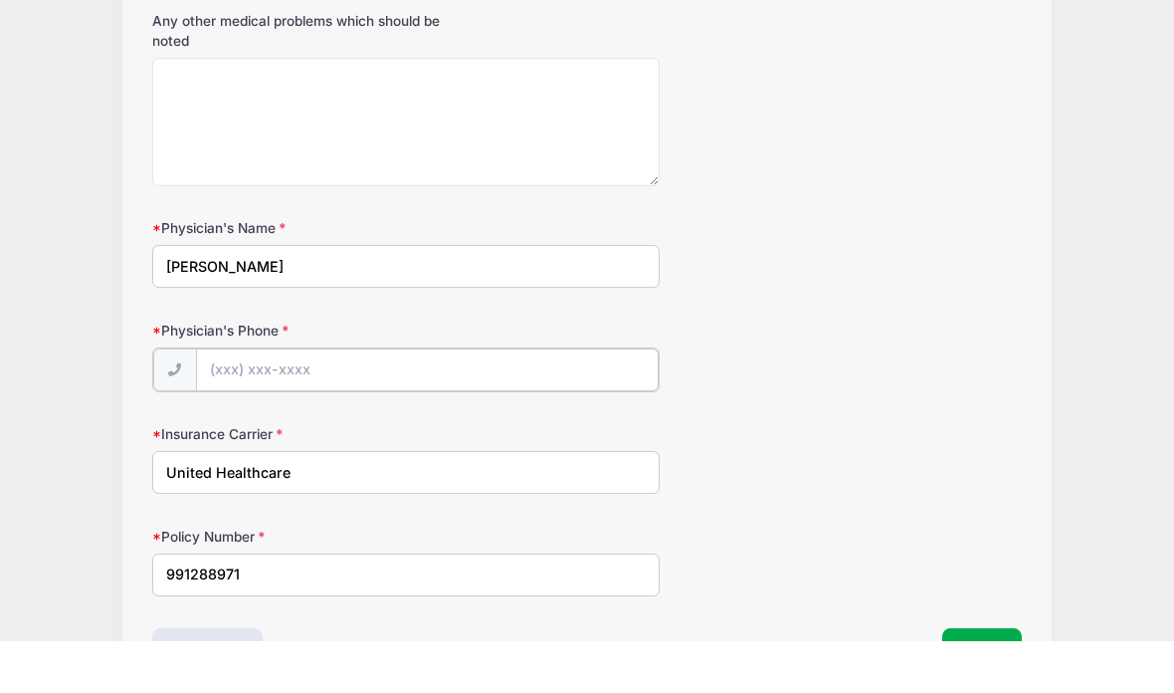
click at [429, 400] on input "Physician's Phone" at bounding box center [427, 421] width 463 height 43
type input "(513) 248-1210"
click at [990, 678] on button "Next" at bounding box center [982, 701] width 81 height 46
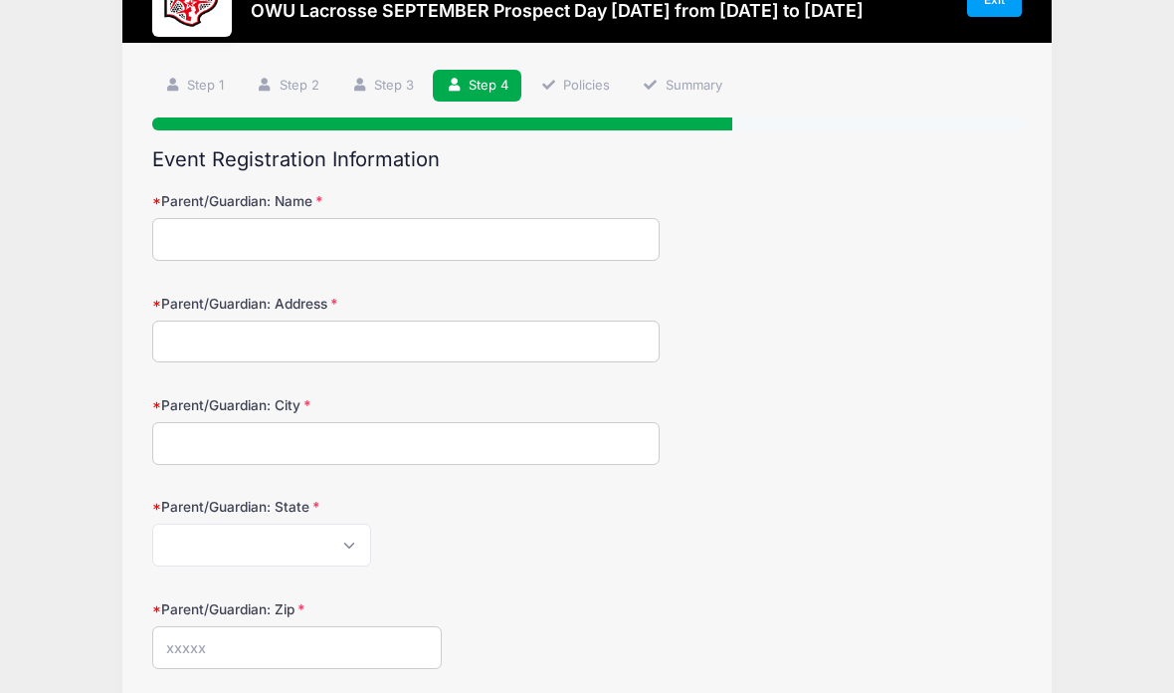
scroll to position [0, 0]
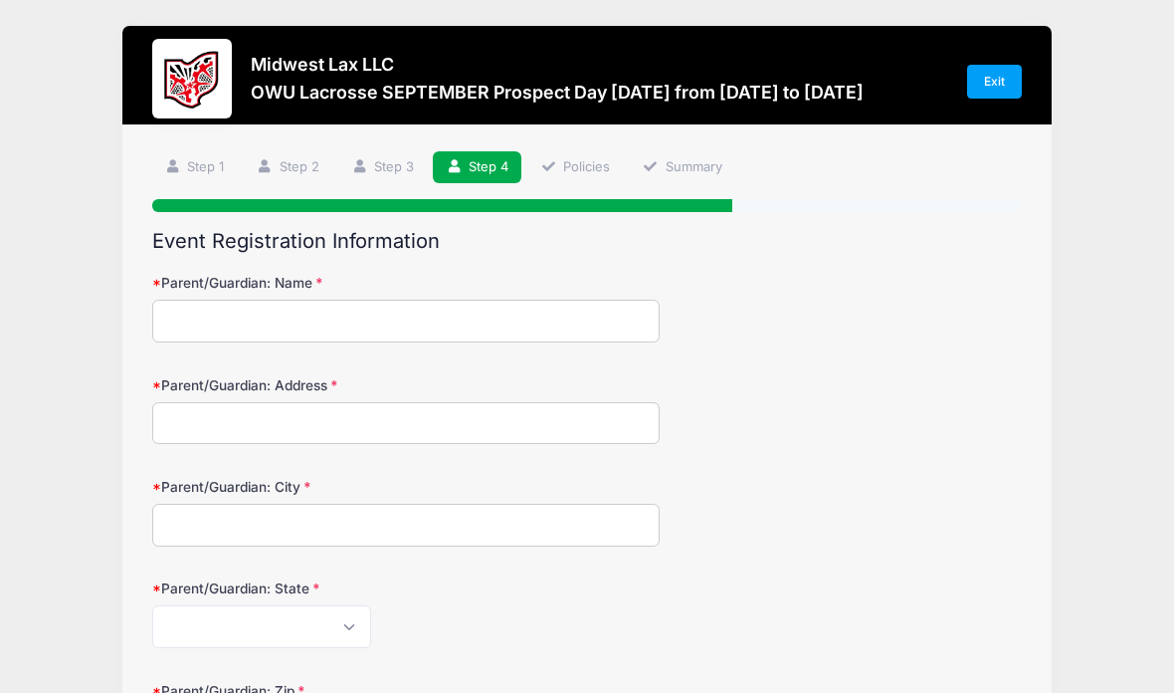
click at [515, 333] on input "Parent/Guardian: Name" at bounding box center [405, 321] width 507 height 43
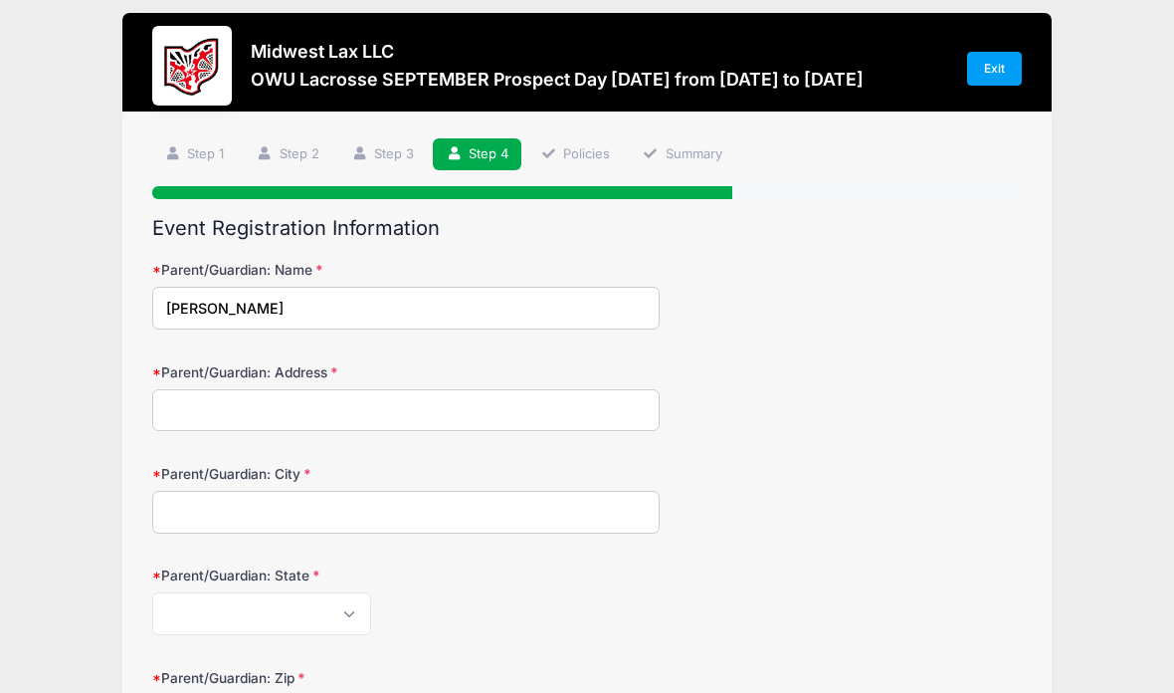
type input "Matt Doubet"
type input "8195 Devonshire Place"
type input "Maineville"
select select "OH"
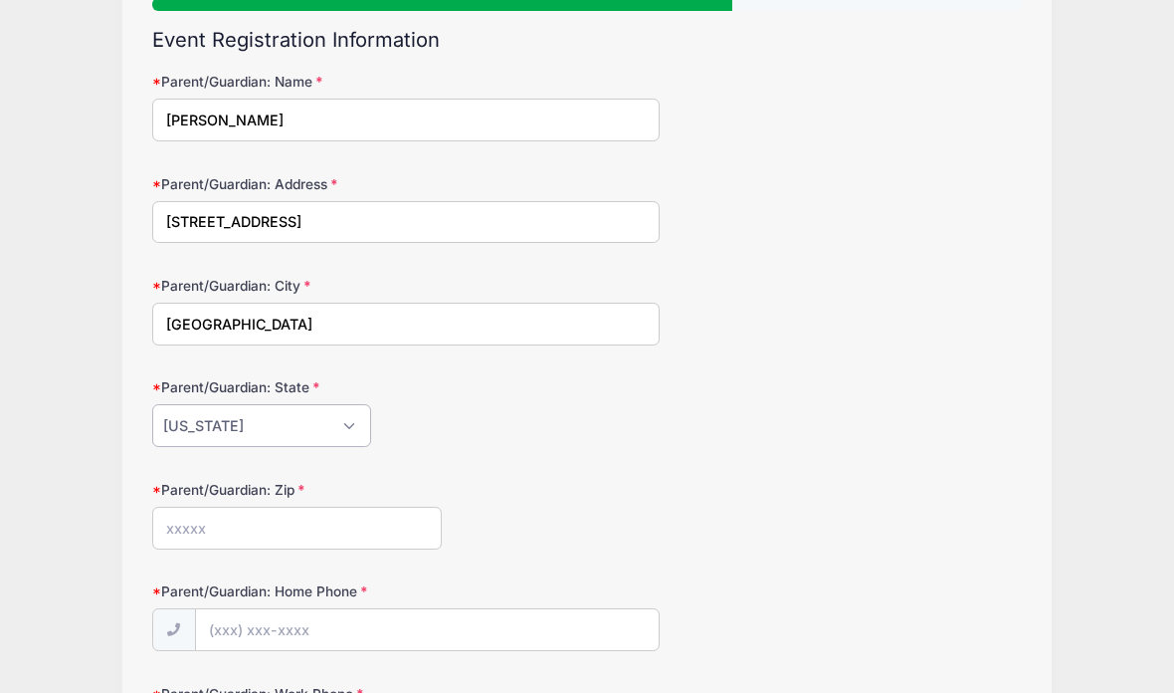
scroll to position [201, 0]
click at [358, 541] on input "Parent/Guardian: Zip" at bounding box center [297, 527] width 291 height 43
type input "45039"
type input "(513) 349-8029"
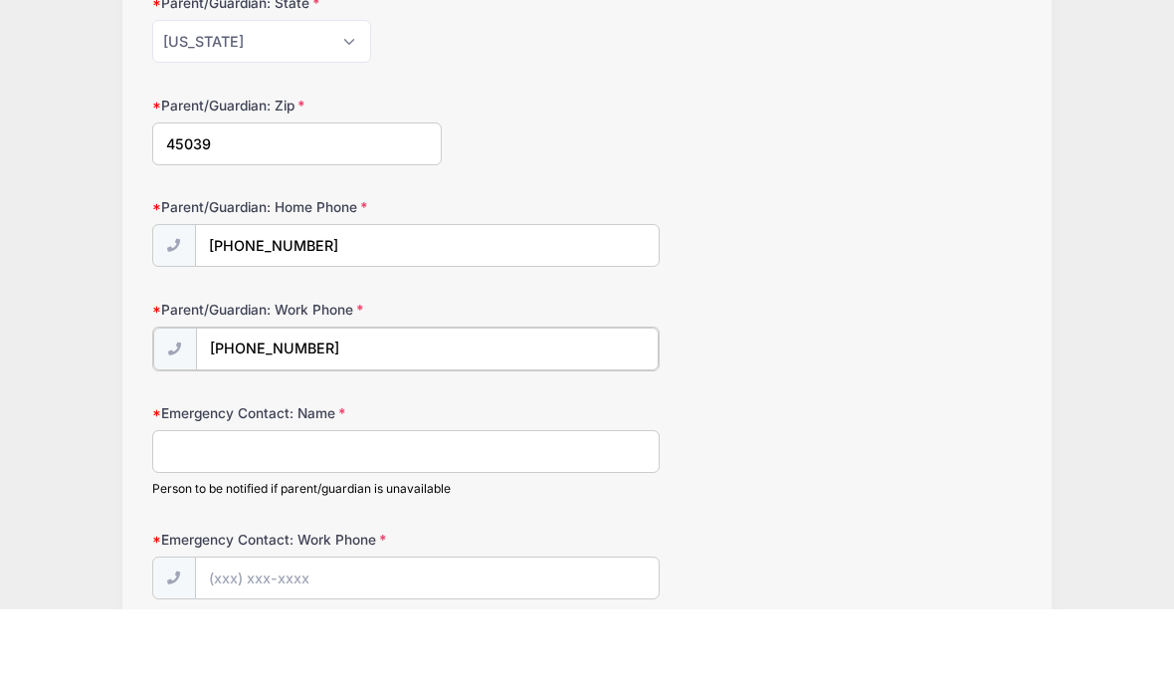
type input "(513) 349-8029"
type input "Elizabeth Doubet"
type input "(513) 226-4975"
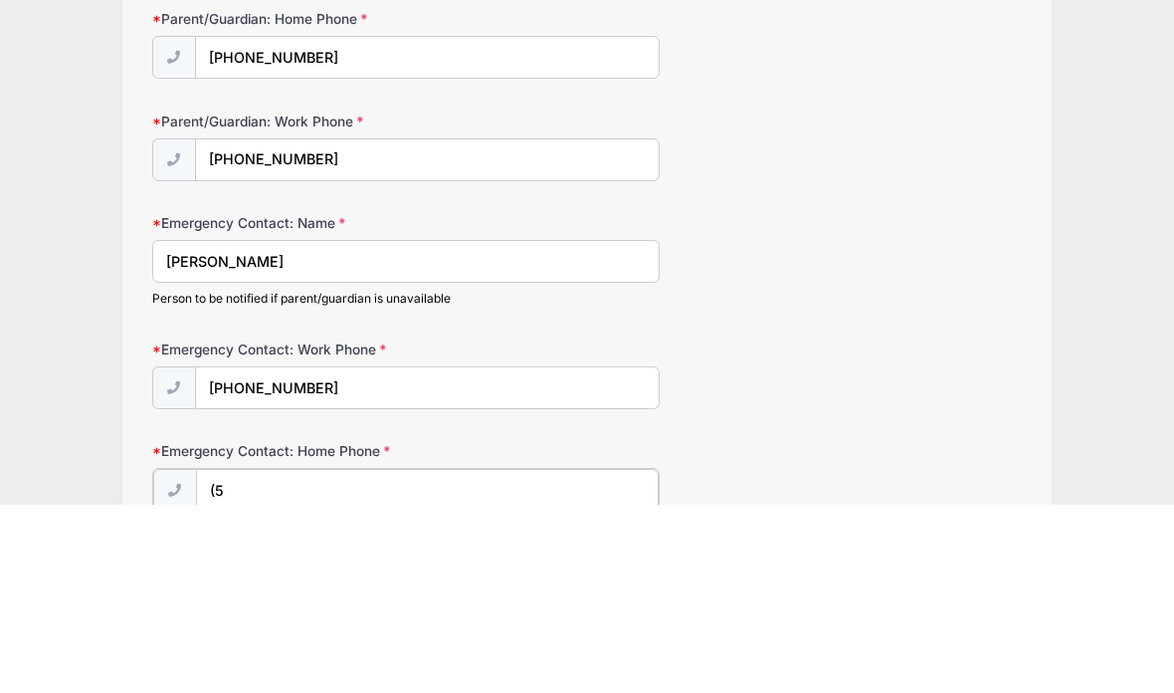
scroll to position [769, 0]
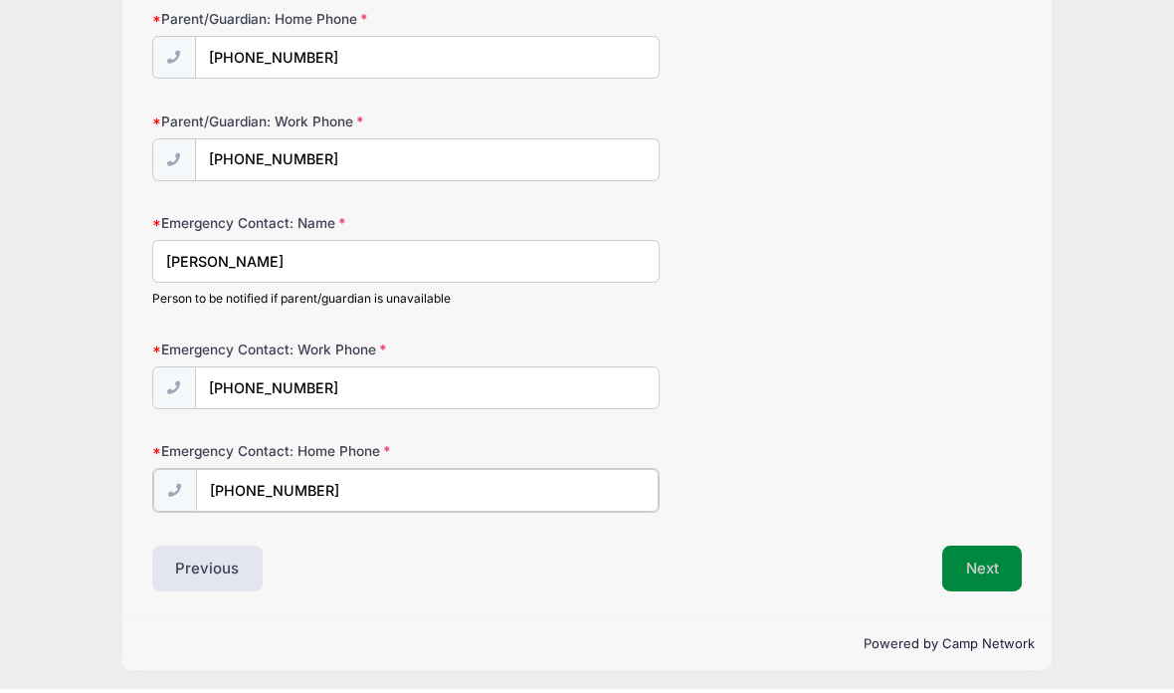
type input "(513) 226-4975"
click at [984, 560] on button "Next" at bounding box center [982, 570] width 81 height 46
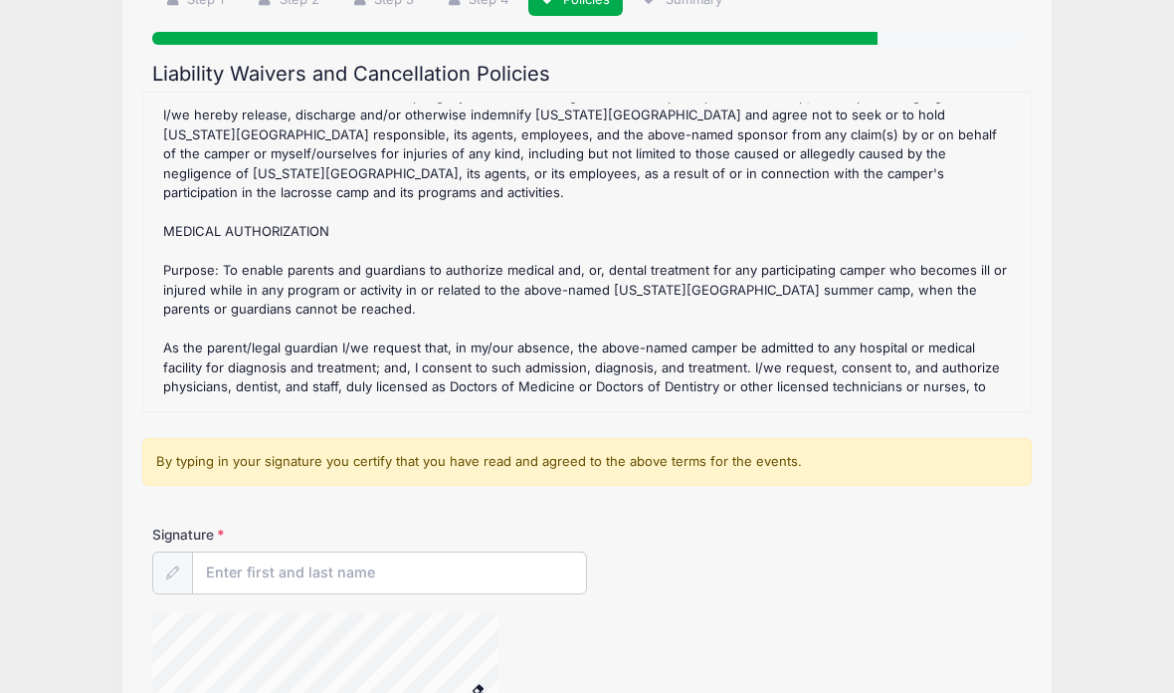
scroll to position [175, 0]
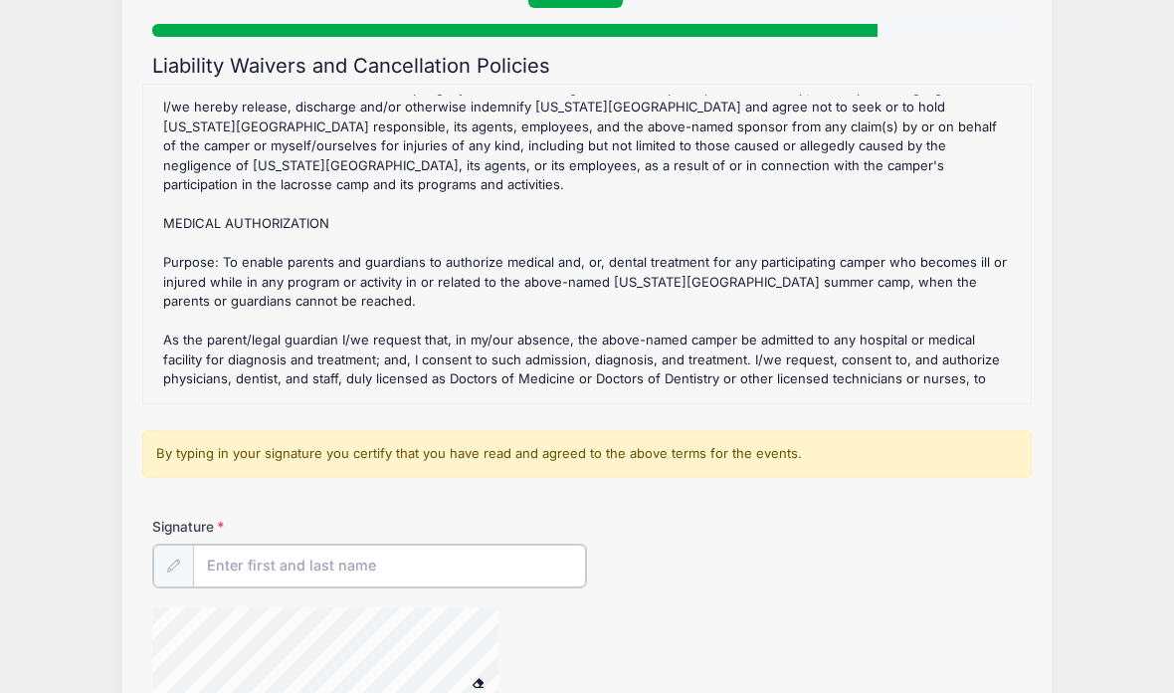
click at [322, 560] on input "Signature" at bounding box center [389, 565] width 393 height 43
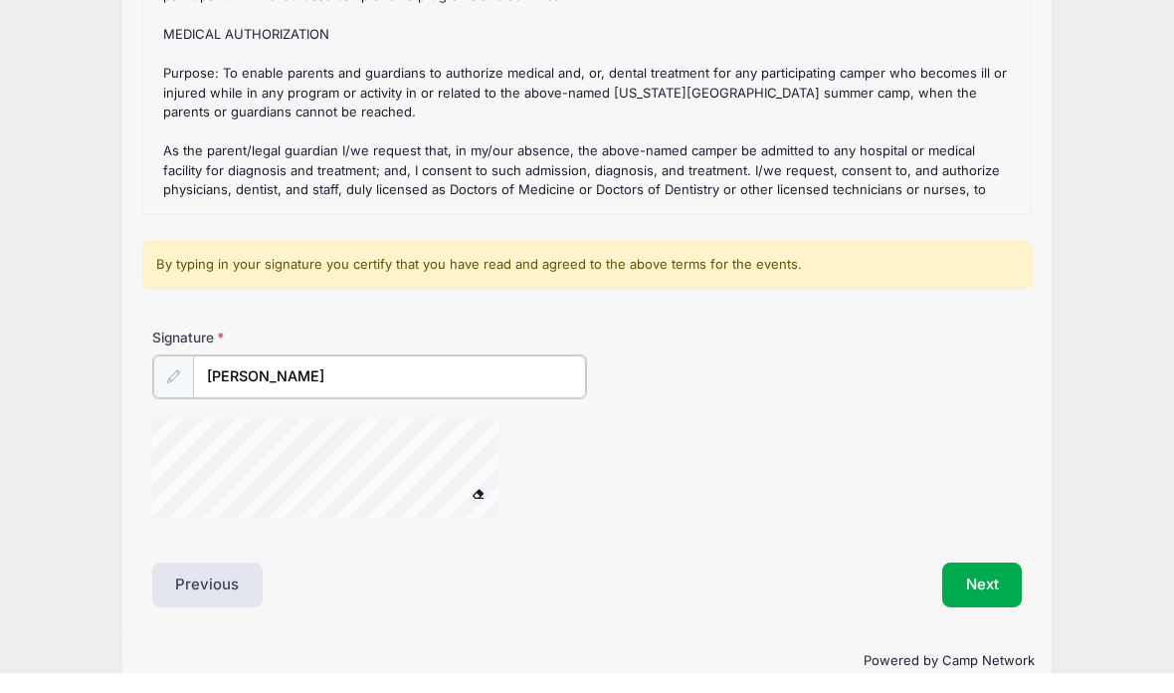
scroll to position [380, 0]
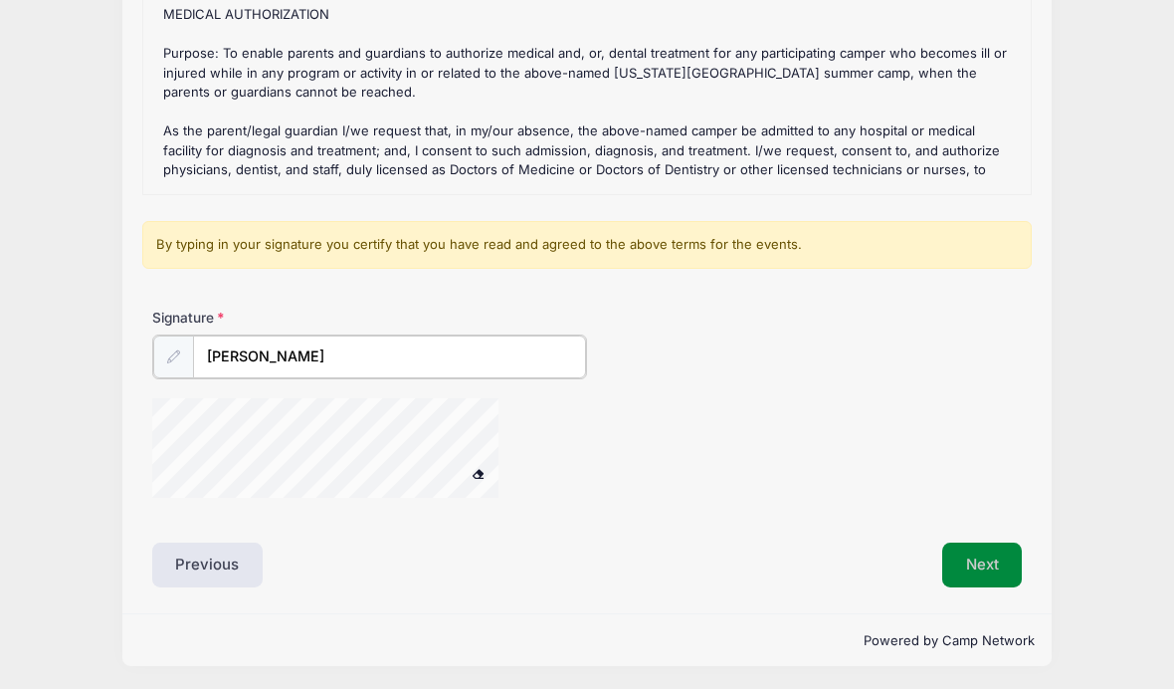
type input "Matthew Doubet"
click at [978, 556] on button "Next" at bounding box center [982, 567] width 81 height 46
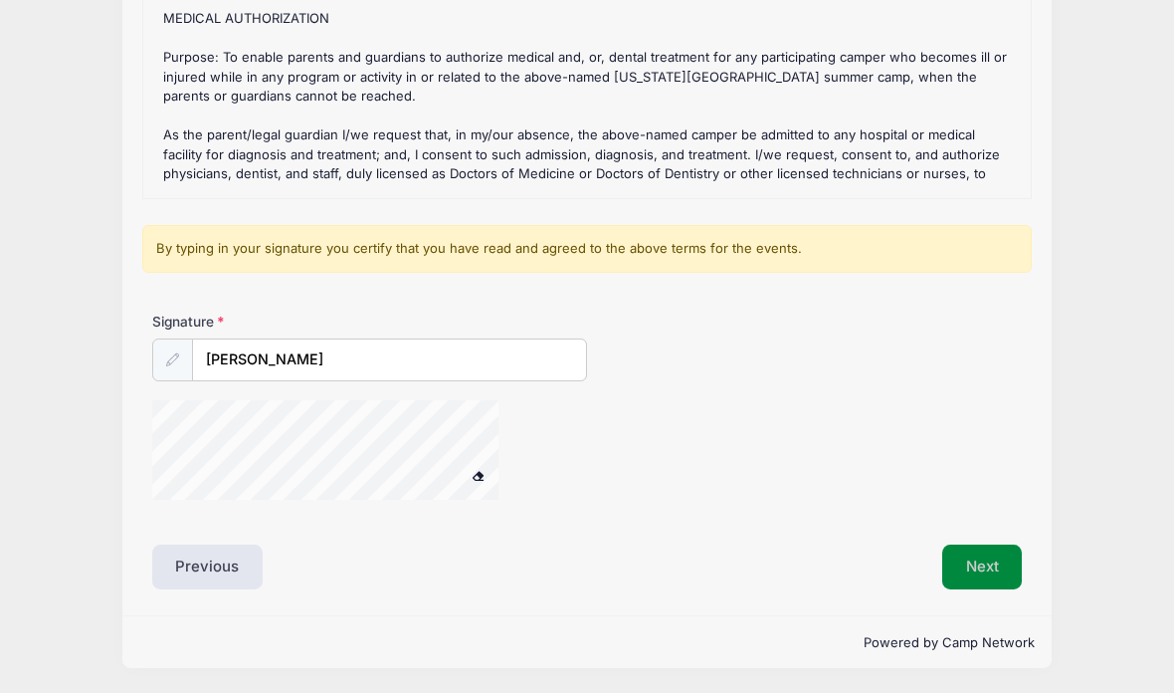
scroll to position [299, 0]
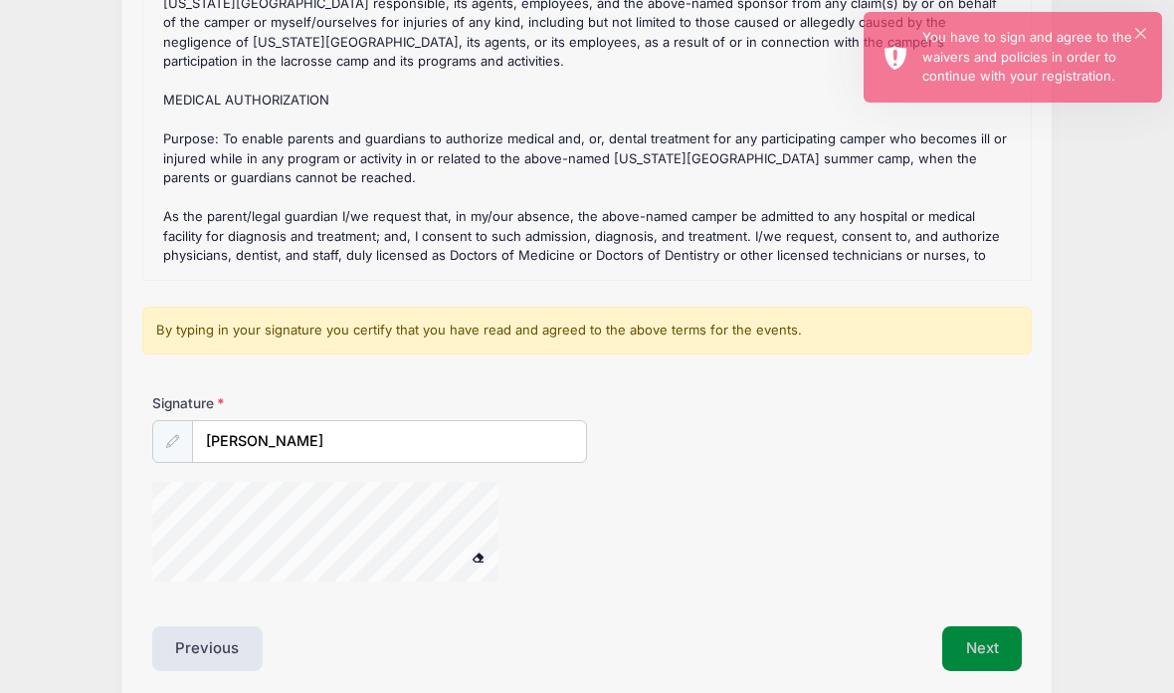
click at [979, 644] on button "Next" at bounding box center [982, 649] width 81 height 46
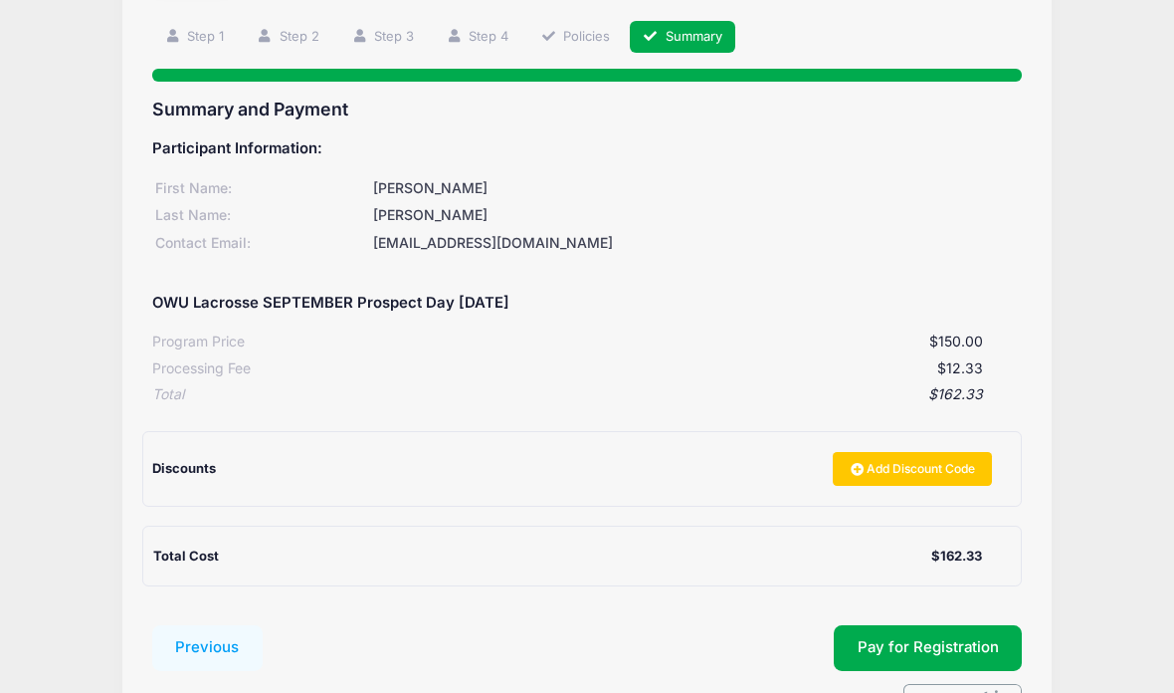
scroll to position [161, 0]
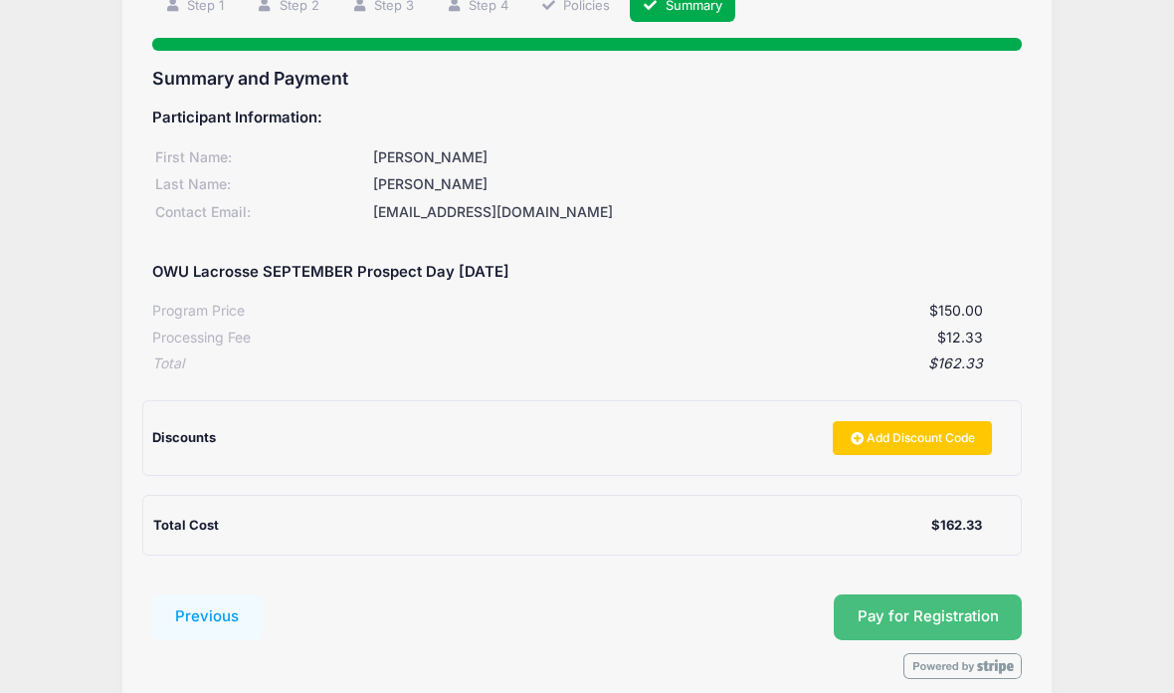
click at [932, 611] on button "Pay for Registration" at bounding box center [928, 617] width 189 height 46
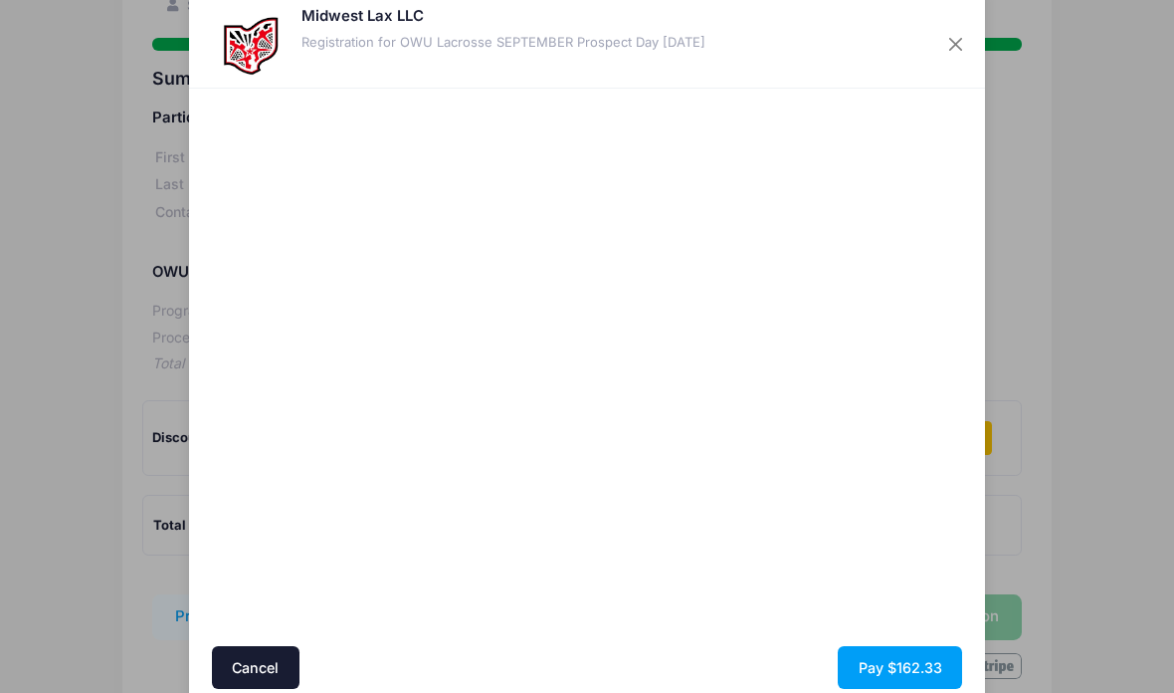
scroll to position [41, 0]
click at [902, 663] on button "Pay $162.33" at bounding box center [900, 667] width 124 height 43
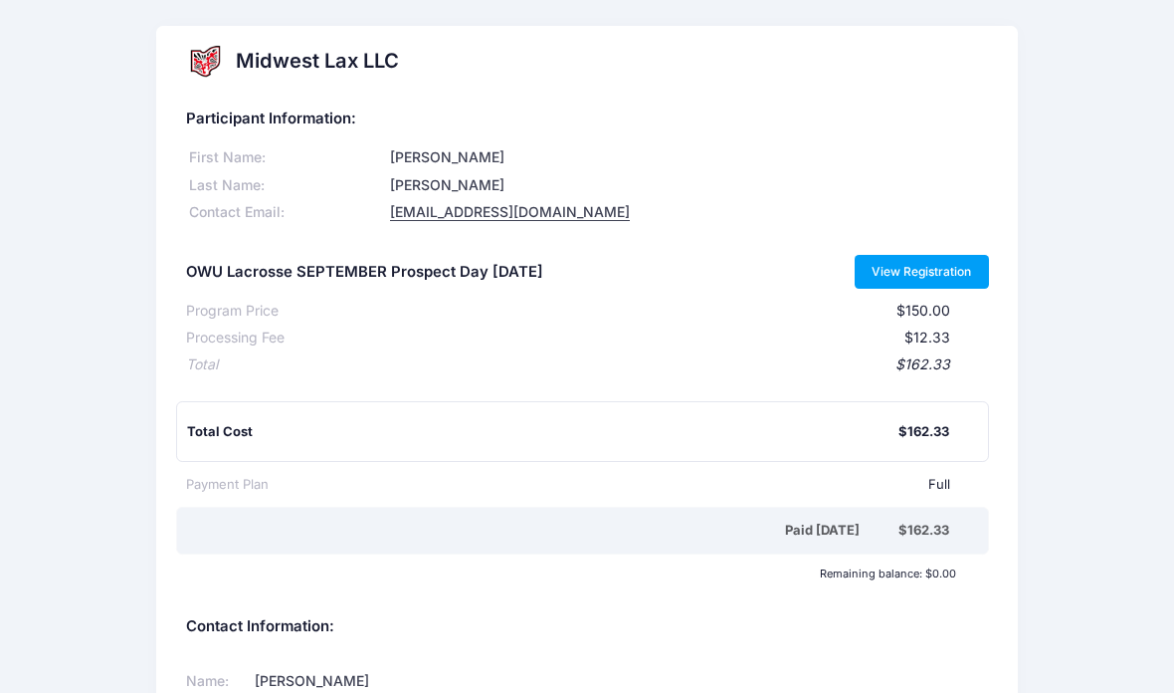
click at [936, 261] on link "View Registration" at bounding box center [922, 272] width 134 height 34
